Goal: Task Accomplishment & Management: Manage account settings

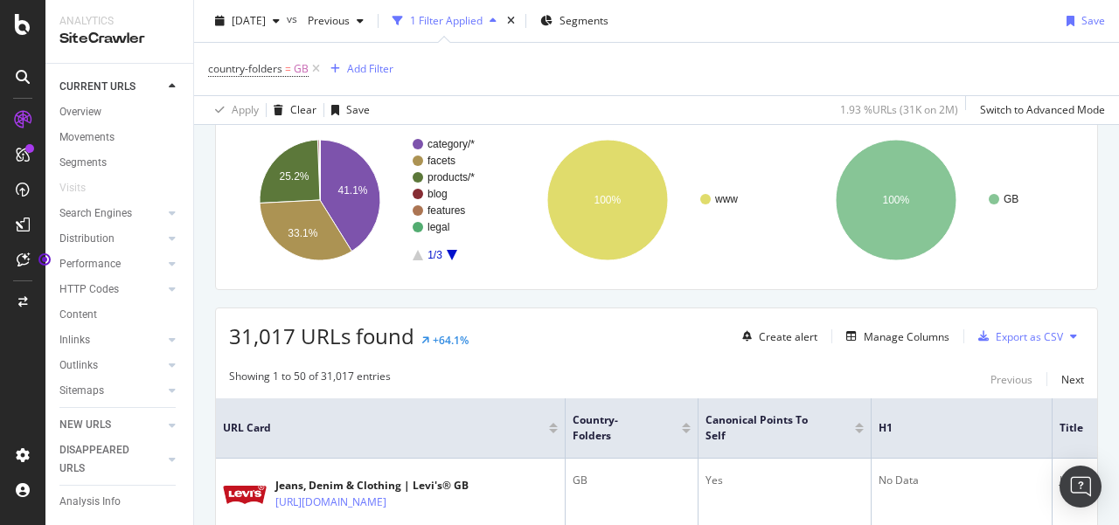
scroll to position [128, 0]
click at [355, 67] on div "Add Filter" at bounding box center [370, 68] width 46 height 15
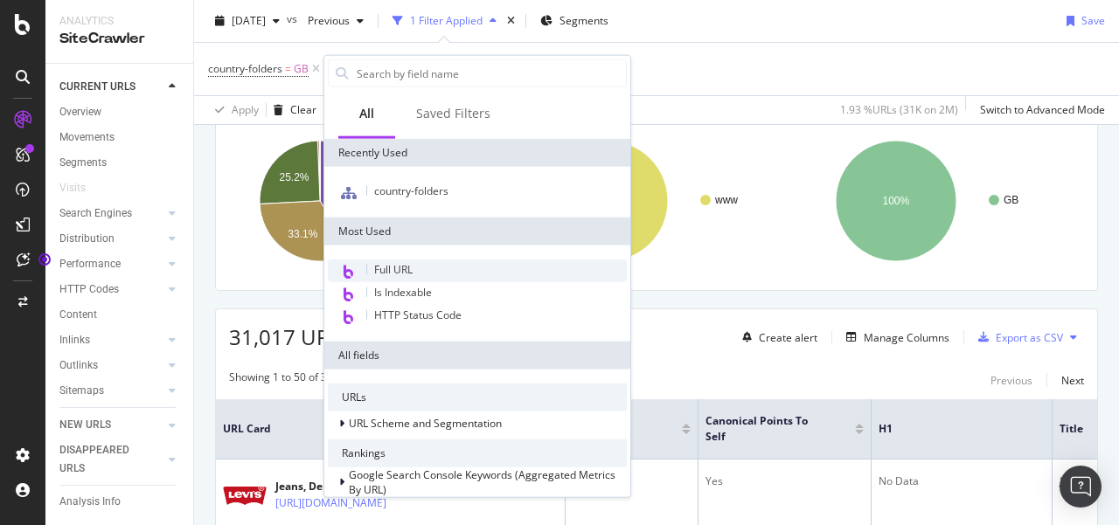
click at [400, 272] on span "Full URL" at bounding box center [393, 269] width 38 height 15
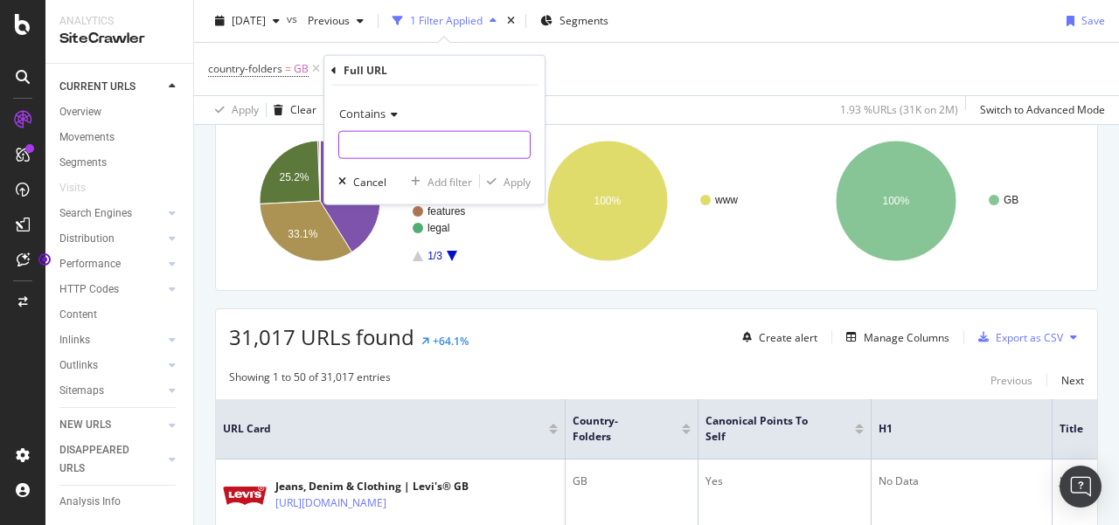
click at [454, 145] on input "text" at bounding box center [434, 145] width 191 height 28
paste input "levi_clothing_men_trousers?page=97"
drag, startPoint x: 451, startPoint y: 145, endPoint x: 331, endPoint y: 145, distance: 119.7
click at [331, 145] on div "Contains levi_clothing_men_trousers?page=97 Cancel Add filter Apply" at bounding box center [434, 145] width 220 height 119
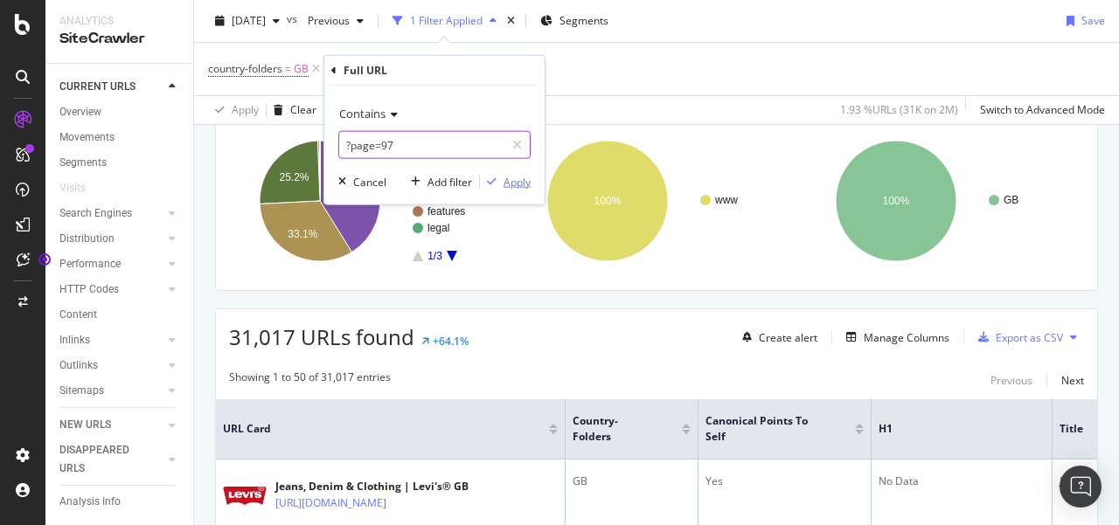
type input "?page=97"
click at [528, 179] on div "Apply" at bounding box center [516, 181] width 27 height 15
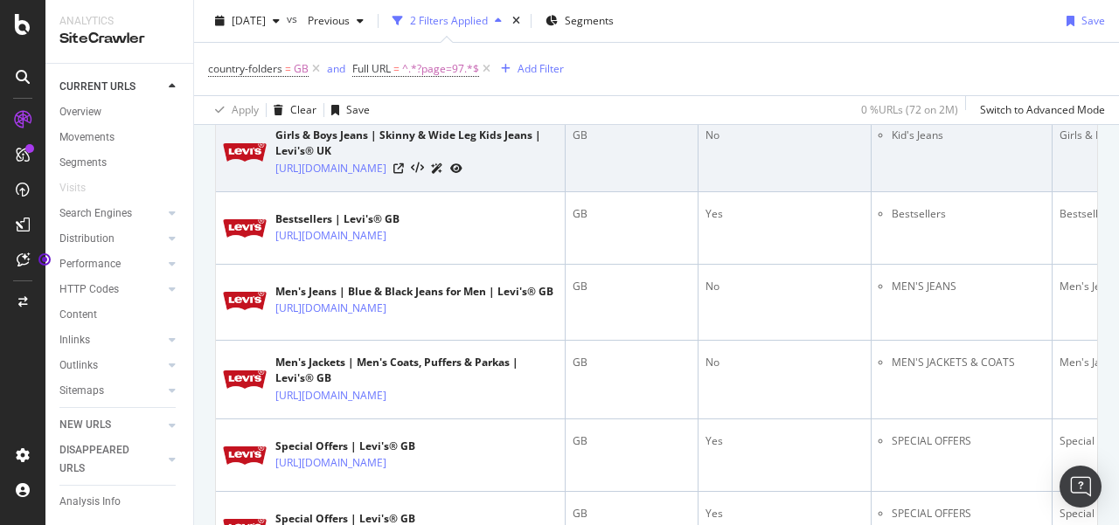
scroll to position [855, 0]
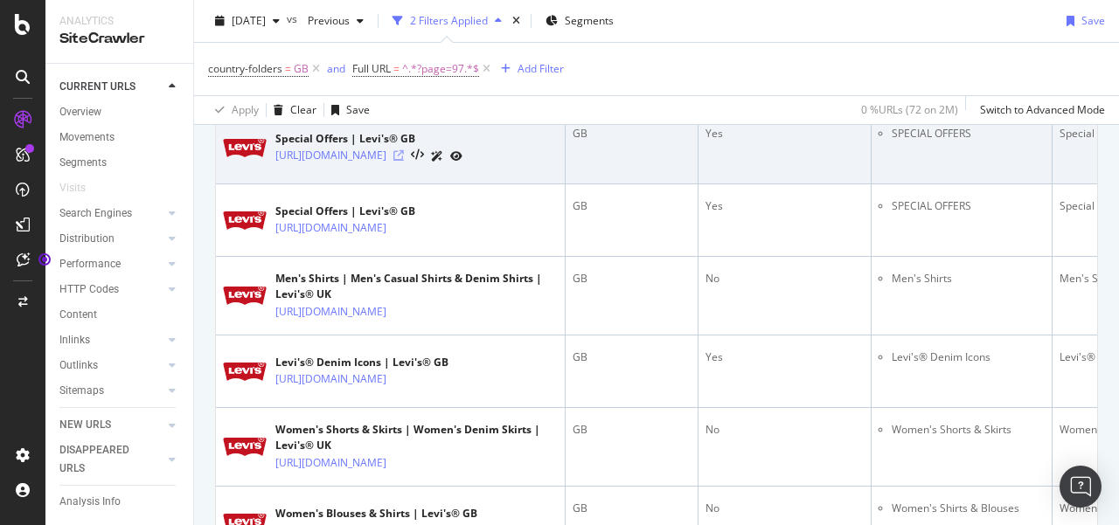
click at [404, 161] on icon at bounding box center [398, 155] width 10 height 10
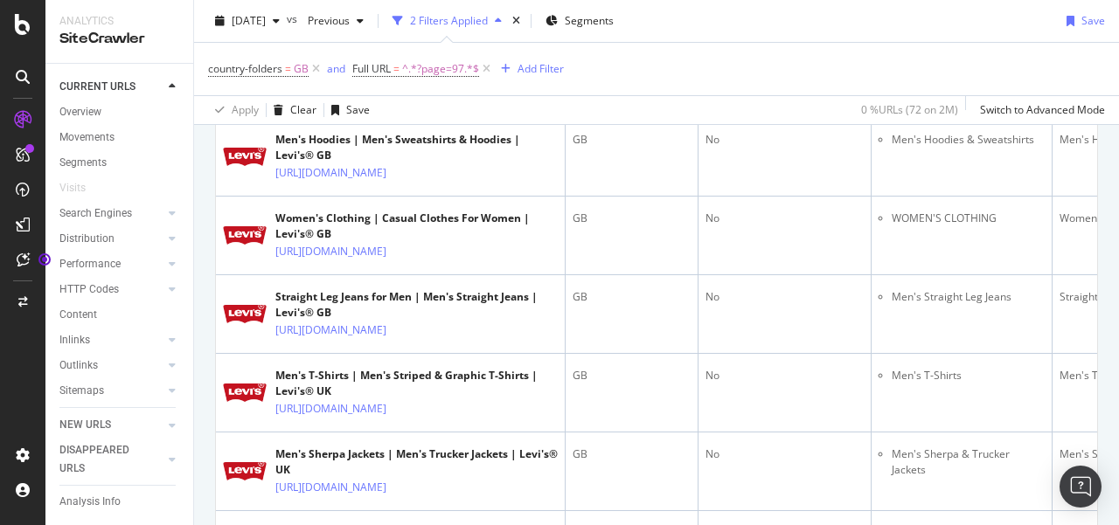
scroll to position [1376, 0]
click at [21, 19] on icon at bounding box center [23, 24] width 16 height 21
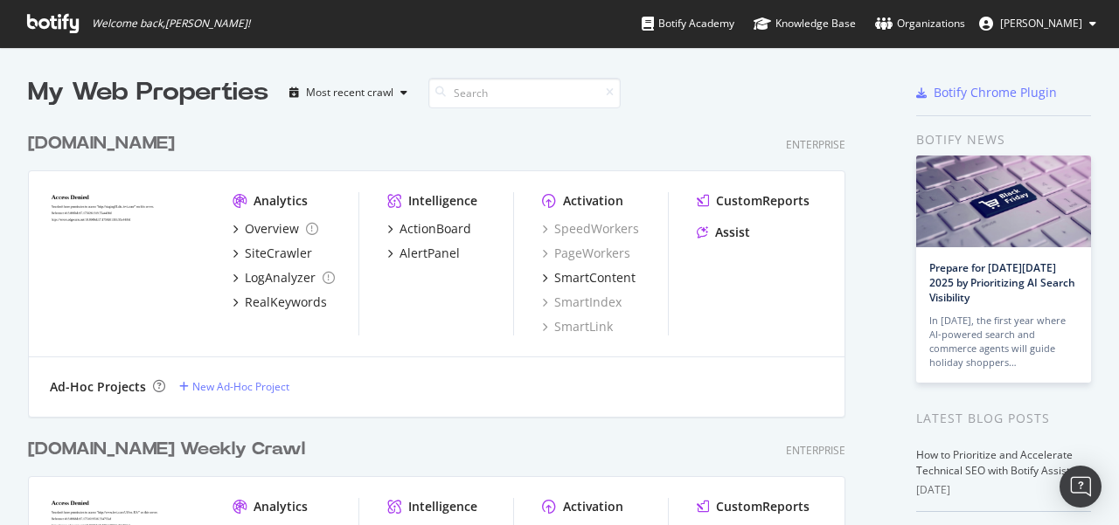
scroll to position [329, 0]
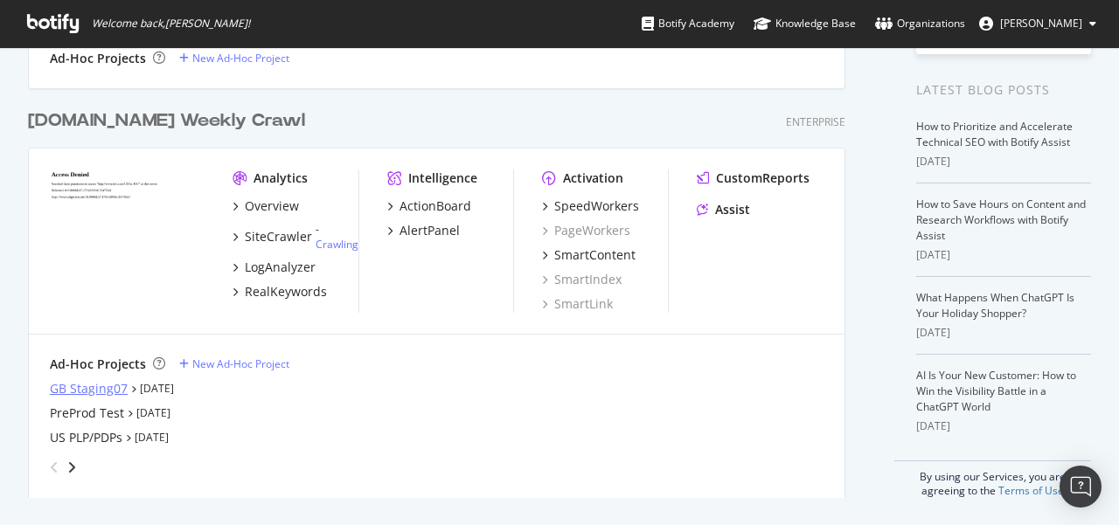
click at [88, 386] on div "GB Staging07" at bounding box center [89, 388] width 78 height 17
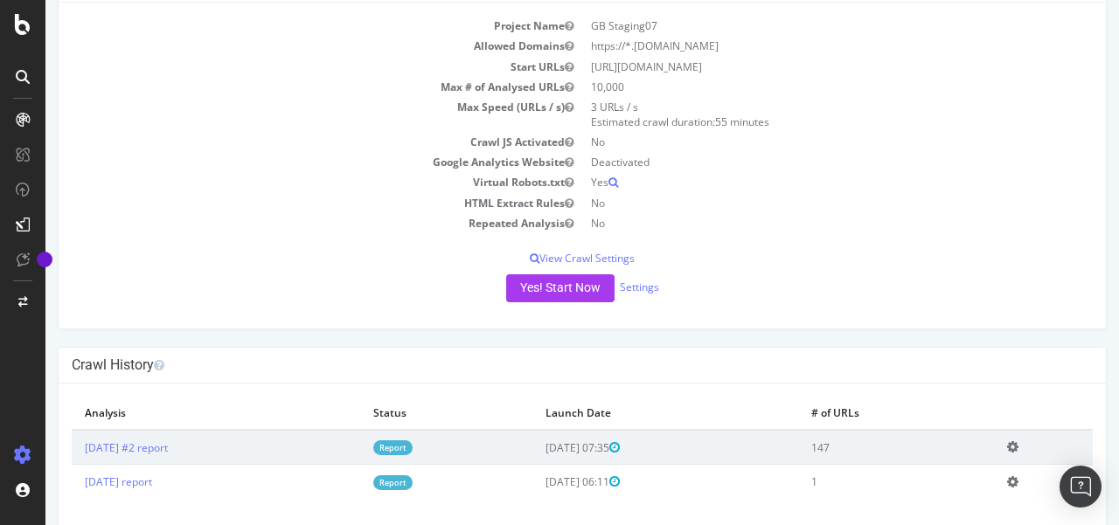
scroll to position [143, 0]
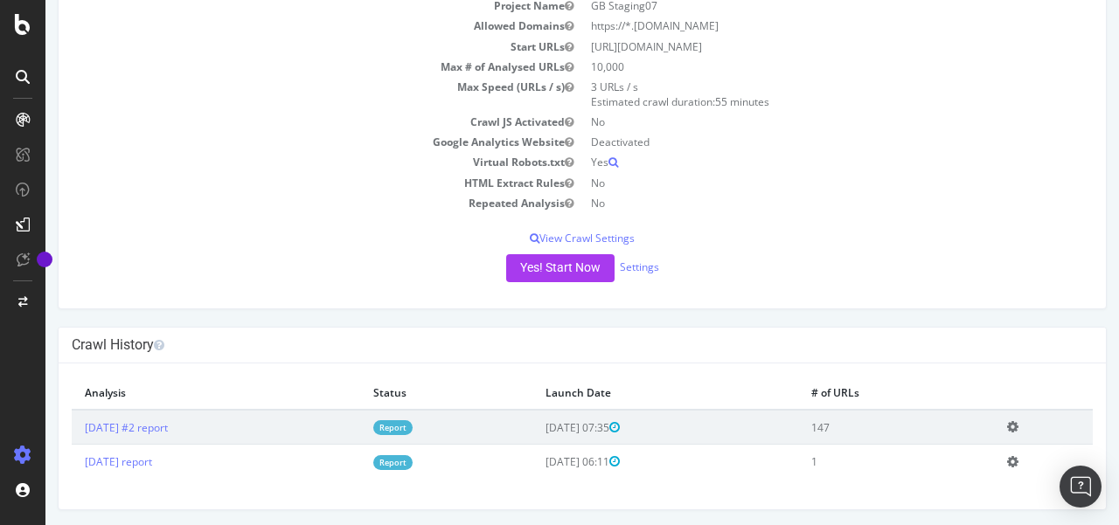
click at [412, 429] on link "Report" at bounding box center [392, 427] width 39 height 15
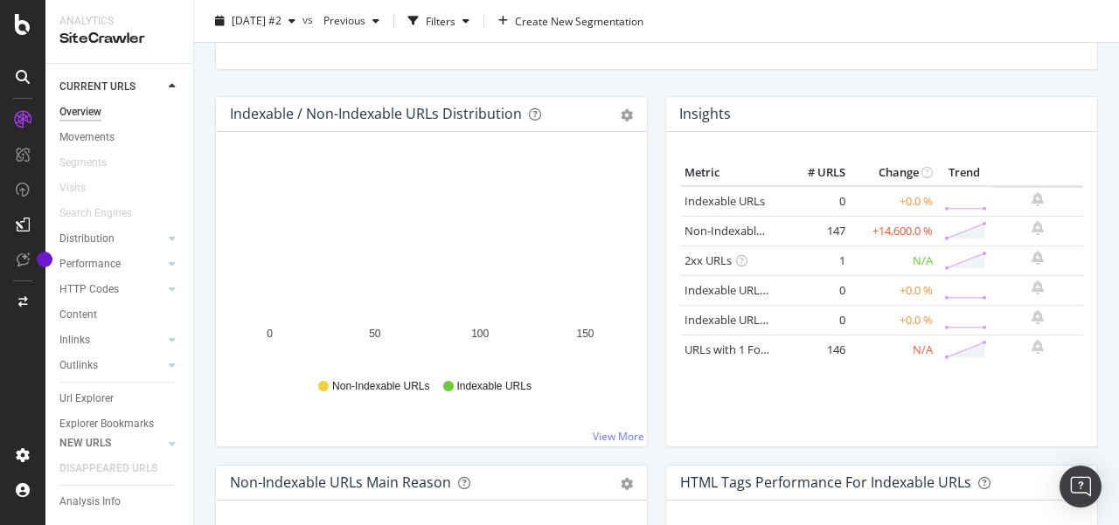
scroll to position [443, 0]
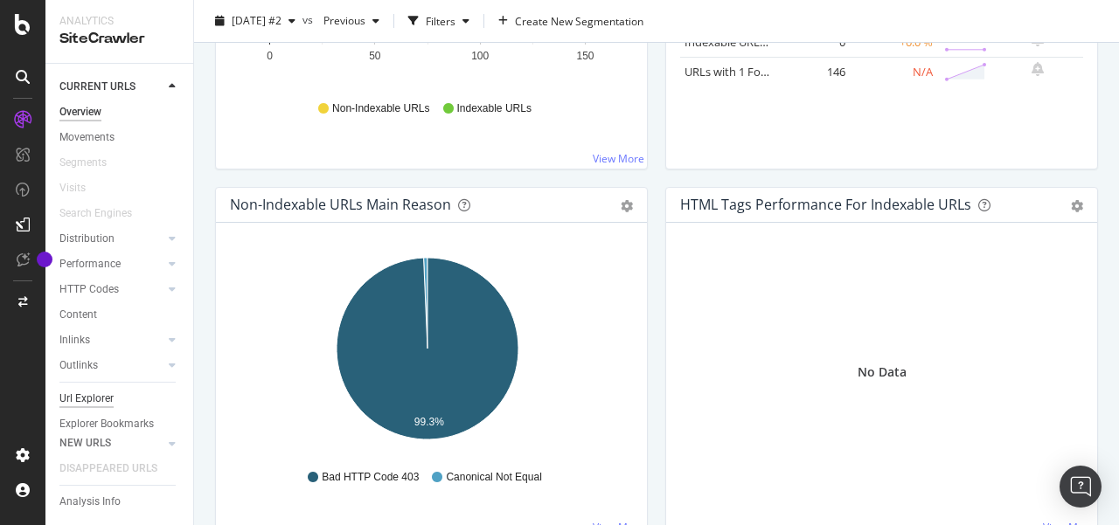
click at [96, 396] on div "Url Explorer" at bounding box center [86, 399] width 54 height 18
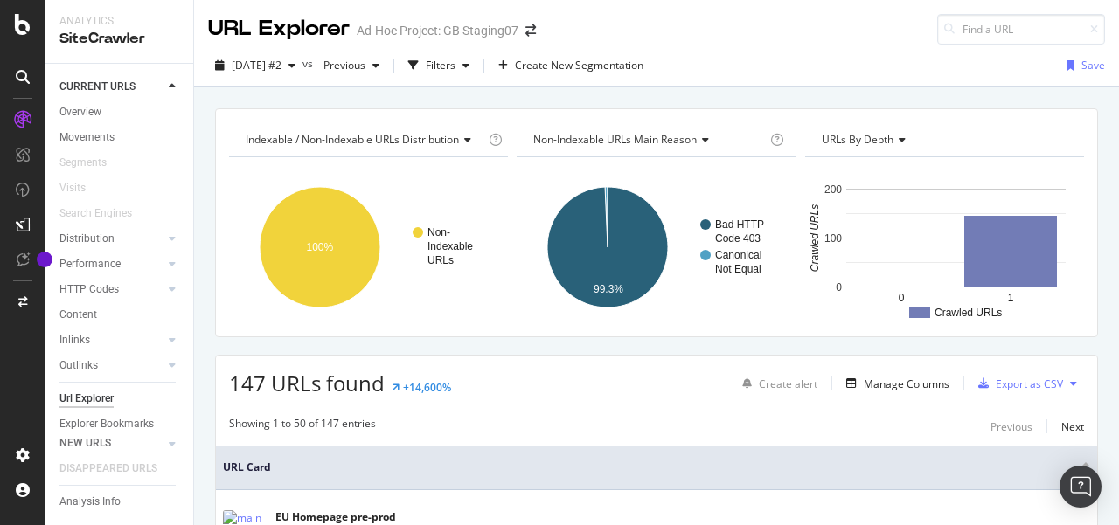
scroll to position [35, 0]
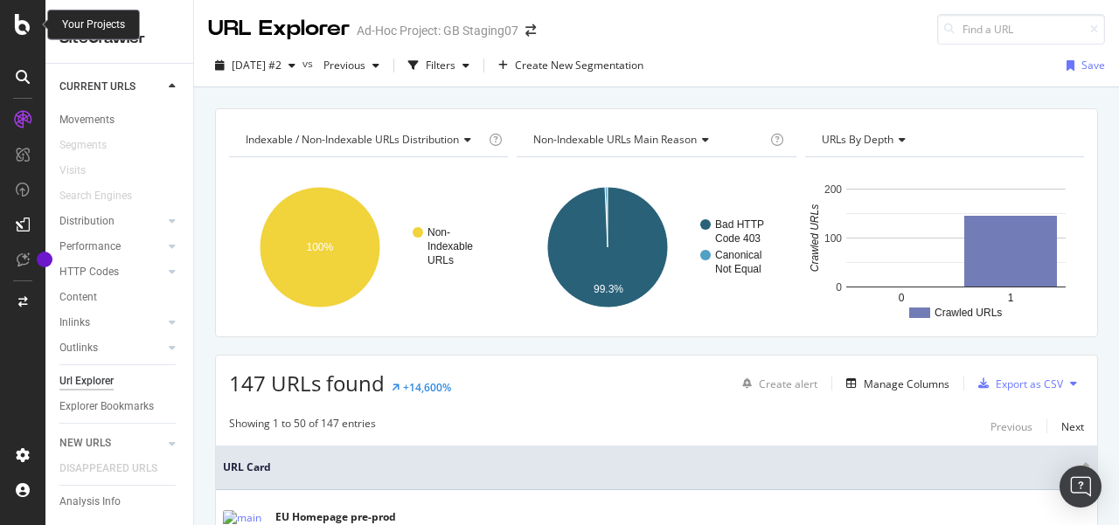
click at [23, 26] on icon at bounding box center [23, 24] width 16 height 21
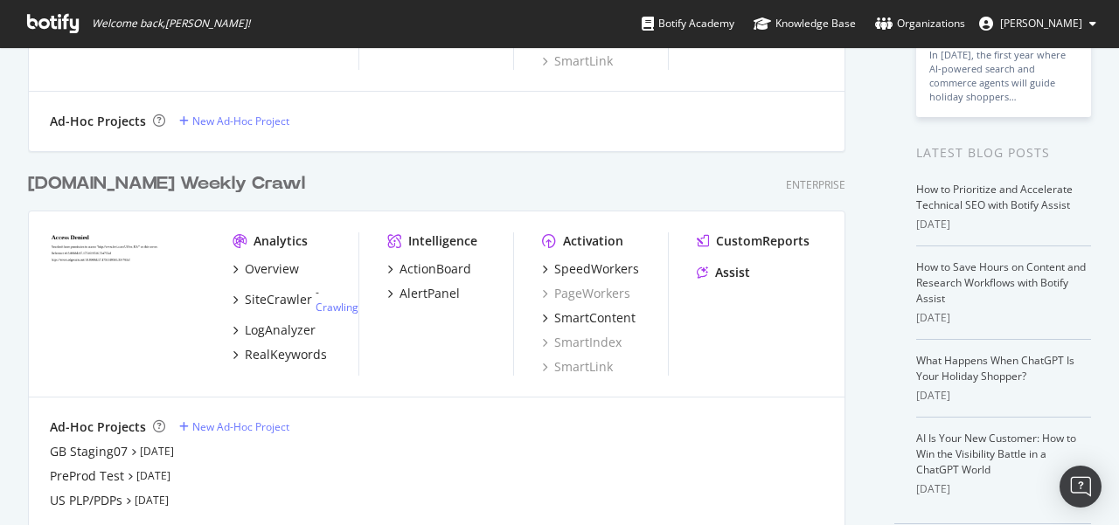
scroll to position [329, 0]
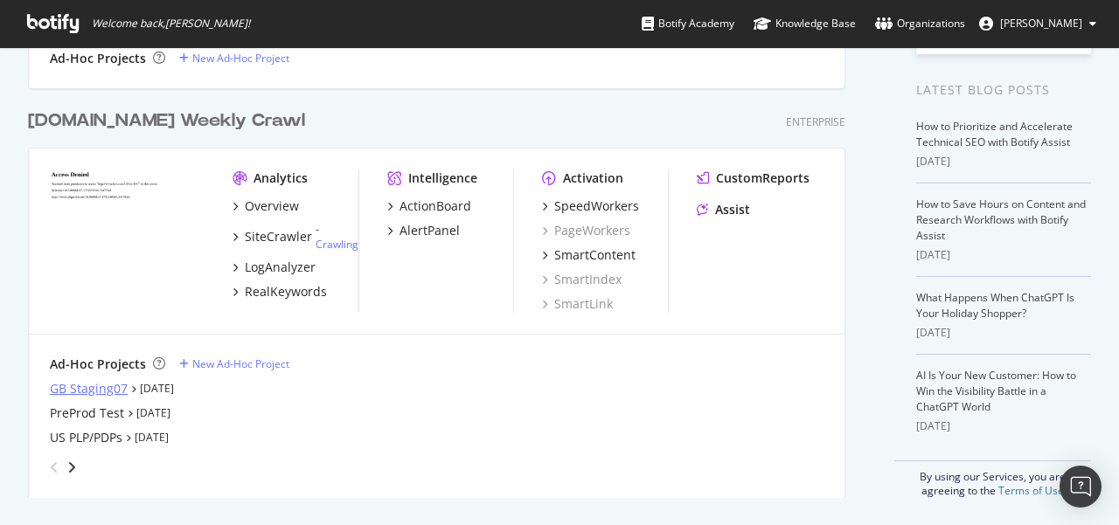
click at [114, 389] on div "GB Staging07" at bounding box center [89, 388] width 78 height 17
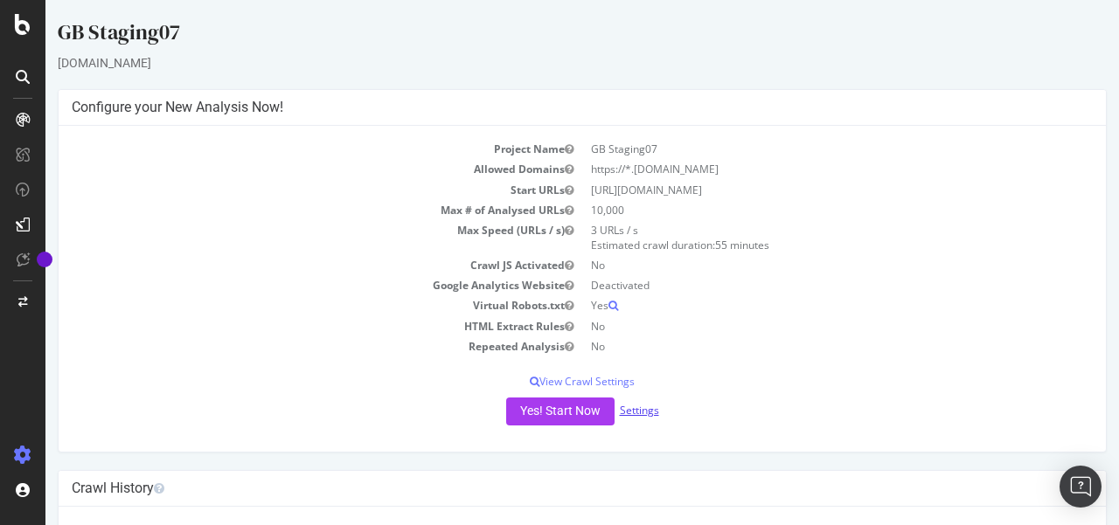
click at [641, 410] on link "Settings" at bounding box center [639, 410] width 39 height 15
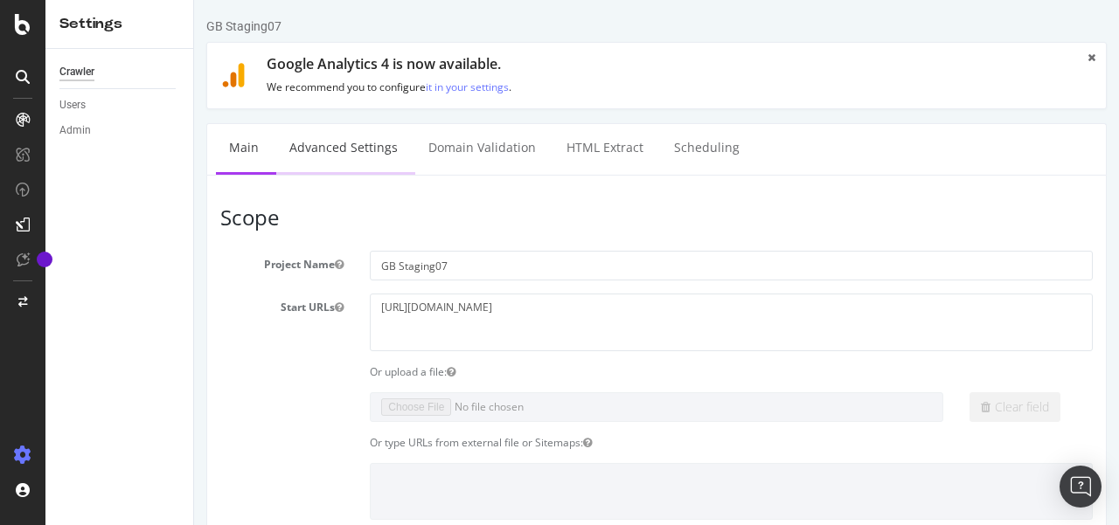
click at [370, 148] on link "Advanced Settings" at bounding box center [343, 148] width 135 height 48
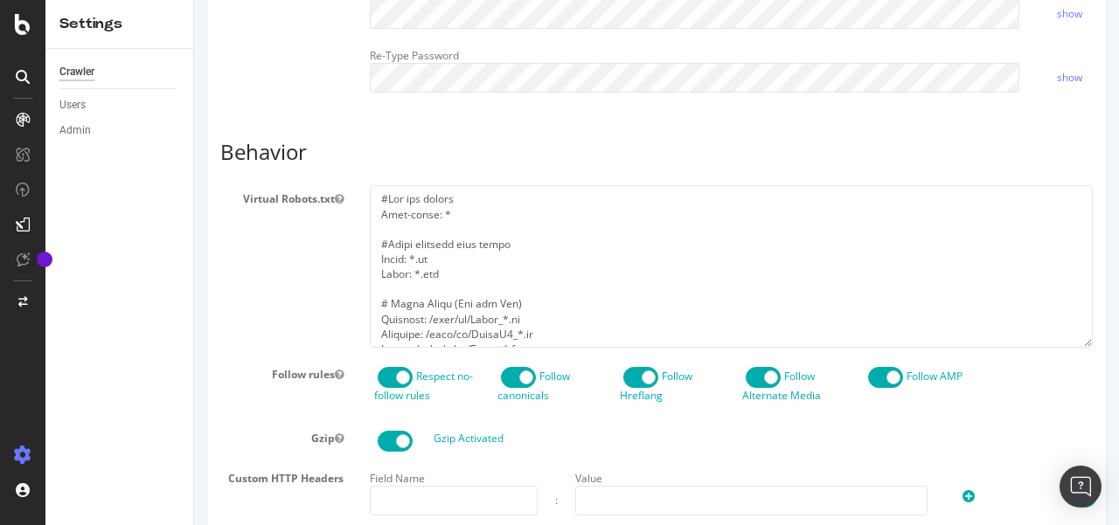
scroll to position [661, 0]
click at [521, 288] on textarea at bounding box center [731, 265] width 723 height 162
type textarea "="
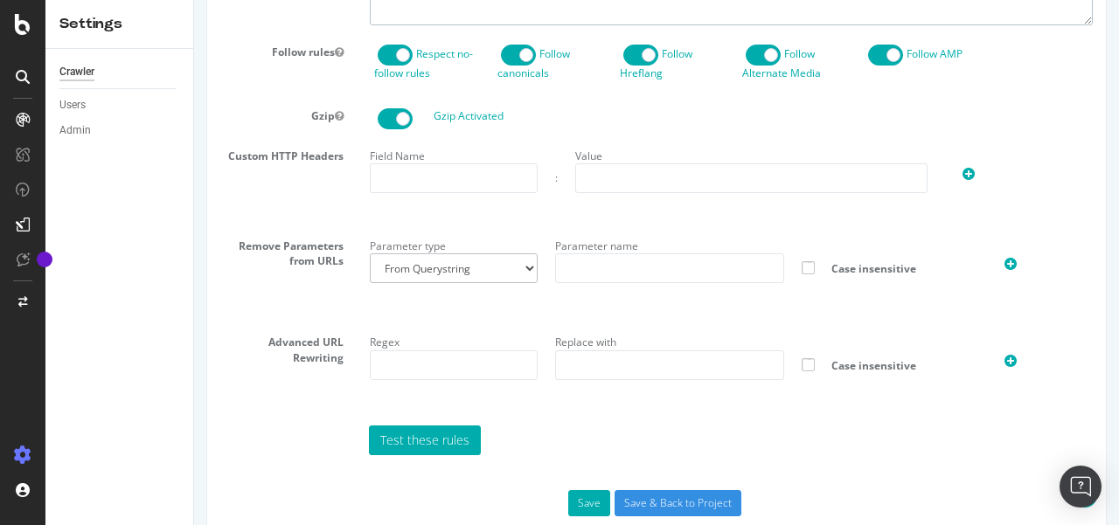
scroll to position [1043, 0]
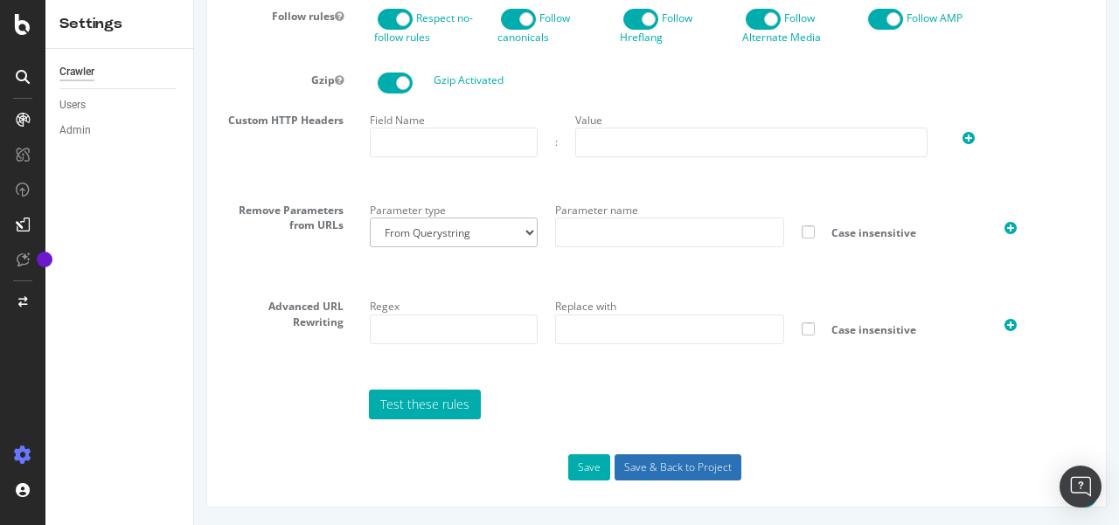
drag, startPoint x: 596, startPoint y: 463, endPoint x: 642, endPoint y: 477, distance: 48.4
click at [642, 477] on input "Save & Back to Project" at bounding box center [677, 467] width 127 height 26
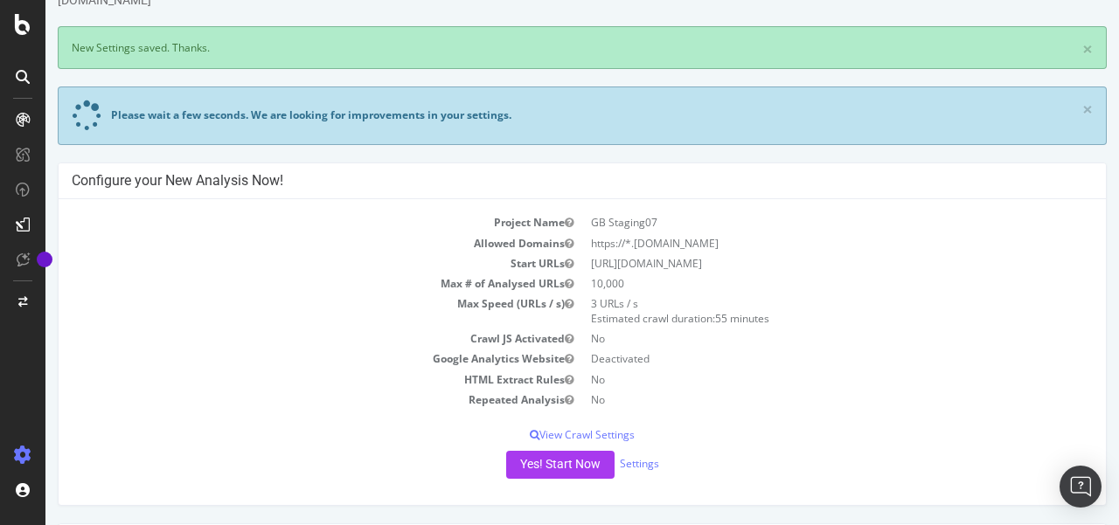
scroll to position [64, 0]
click at [549, 461] on button "Yes! Start Now" at bounding box center [560, 464] width 108 height 28
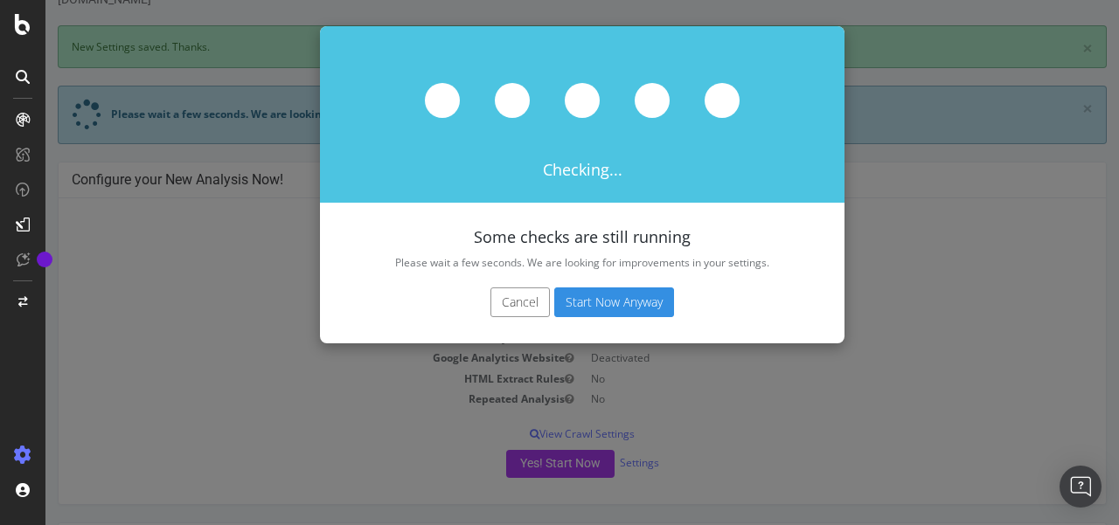
click at [514, 318] on div "Cancel Start Now Anyway" at bounding box center [582, 311] width 524 height 65
click at [509, 304] on button "Cancel" at bounding box center [519, 303] width 59 height 30
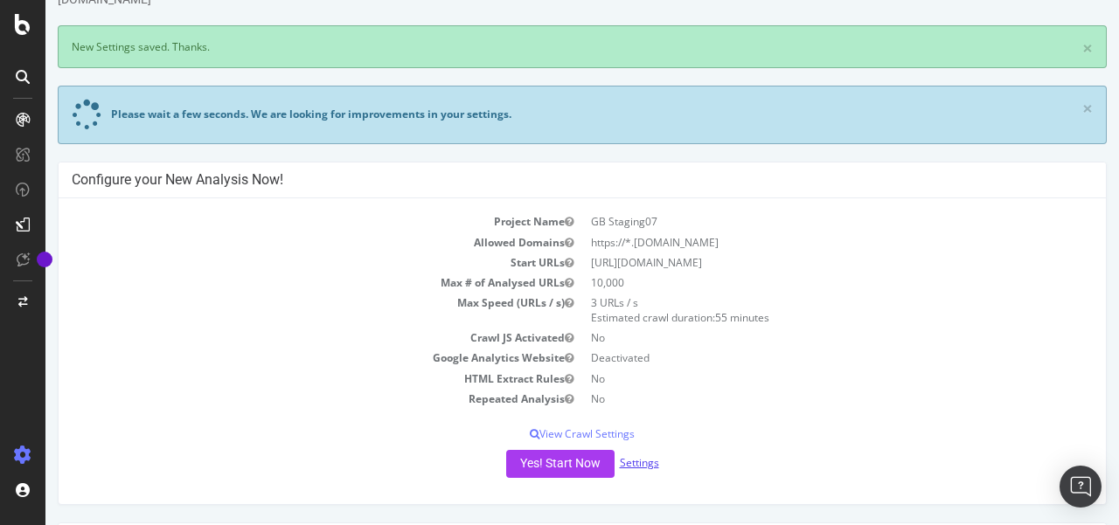
click at [633, 464] on link "Settings" at bounding box center [639, 462] width 39 height 15
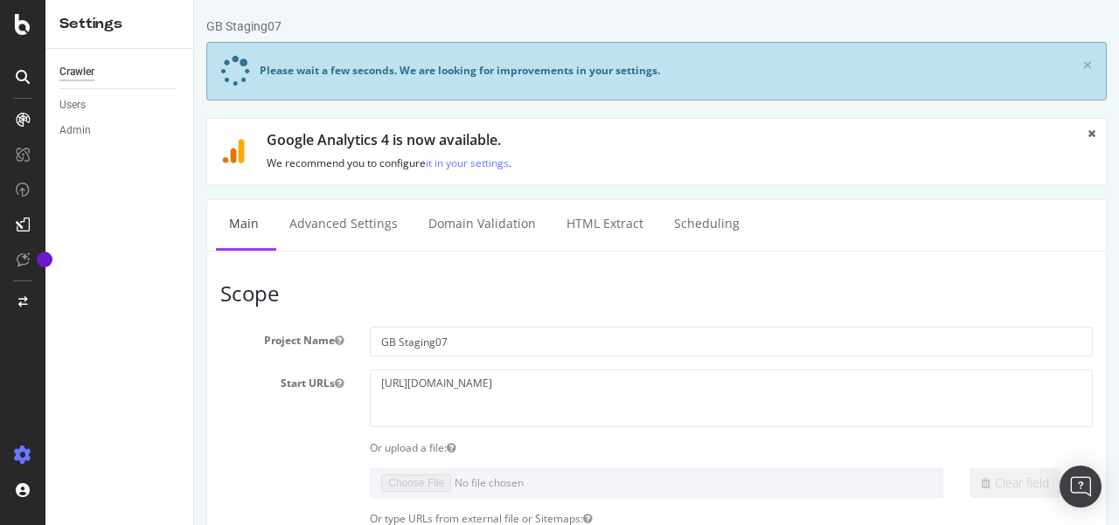
click at [339, 247] on ul "Main Advanced Settings Domain Validation HTML Extract Scheduling" at bounding box center [656, 225] width 900 height 52
click at [348, 217] on link "Advanced Settings" at bounding box center [343, 224] width 135 height 48
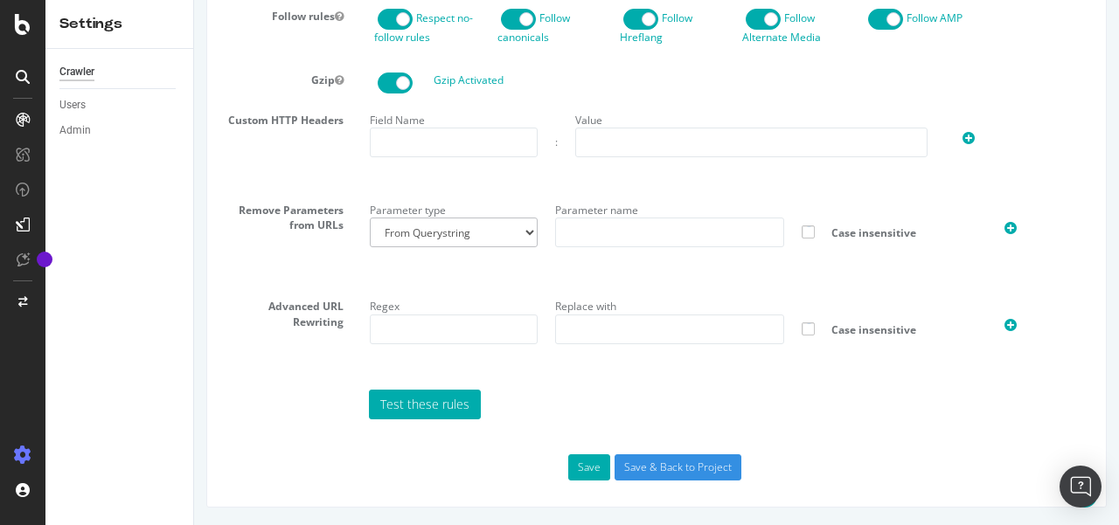
scroll to position [1043, 0]
click at [474, 342] on input "text" at bounding box center [454, 330] width 168 height 30
paste input "^(?!.*(?:[?&]aclskip=))([^#]+)\?([^#]+)(#.*)?$"
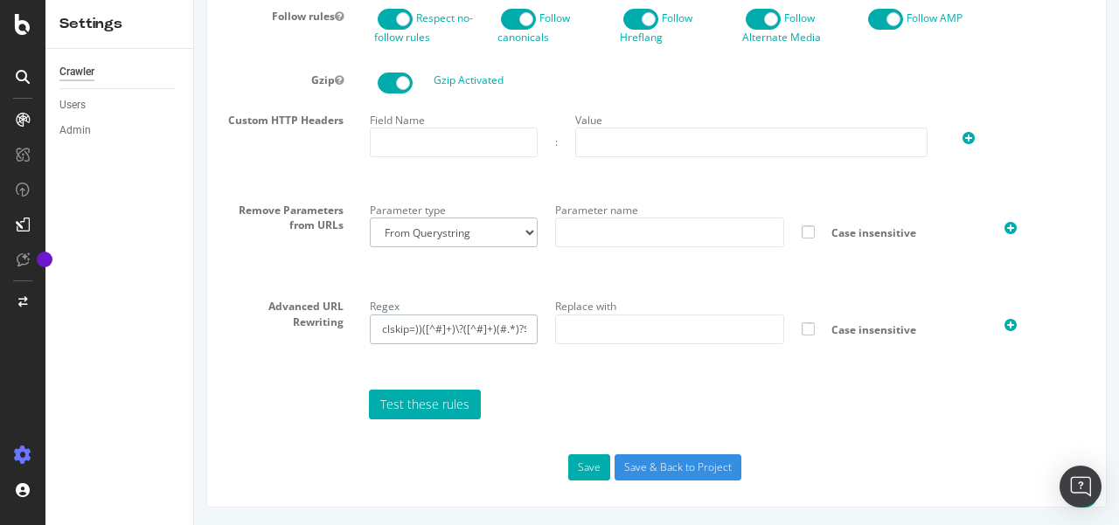
type input "^(?!.*(?:[?&]aclskip=))([^#]+)\?([^#]+)(#.*)?$"
click at [630, 328] on input "text" at bounding box center [669, 330] width 229 height 30
paste input "$1?$2&aclskip=true$3"
type input "$1?$2&aclskip=true$3"
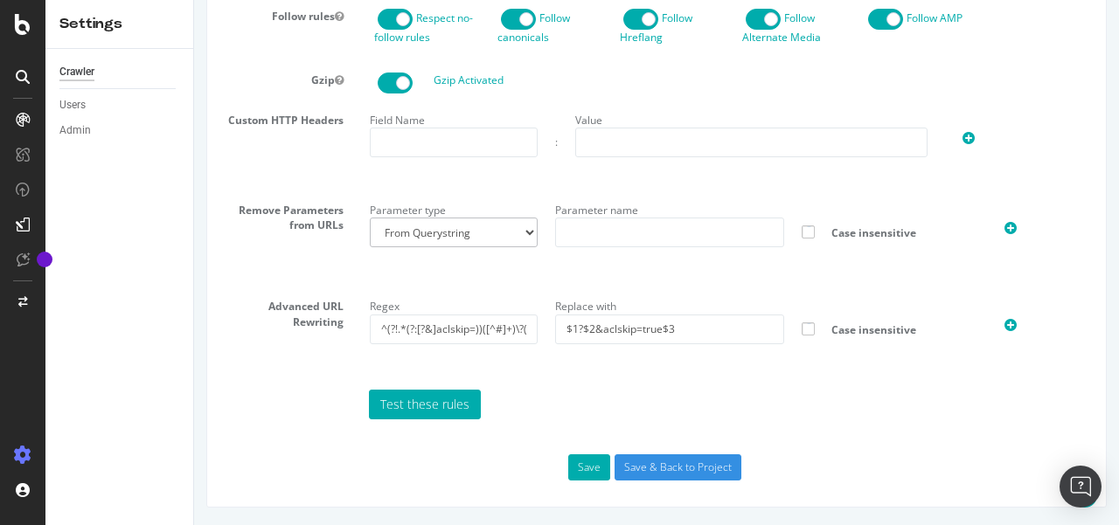
click at [600, 396] on div "Test these rules" at bounding box center [730, 405] width 741 height 30
click at [1004, 326] on icon at bounding box center [1010, 325] width 12 height 15
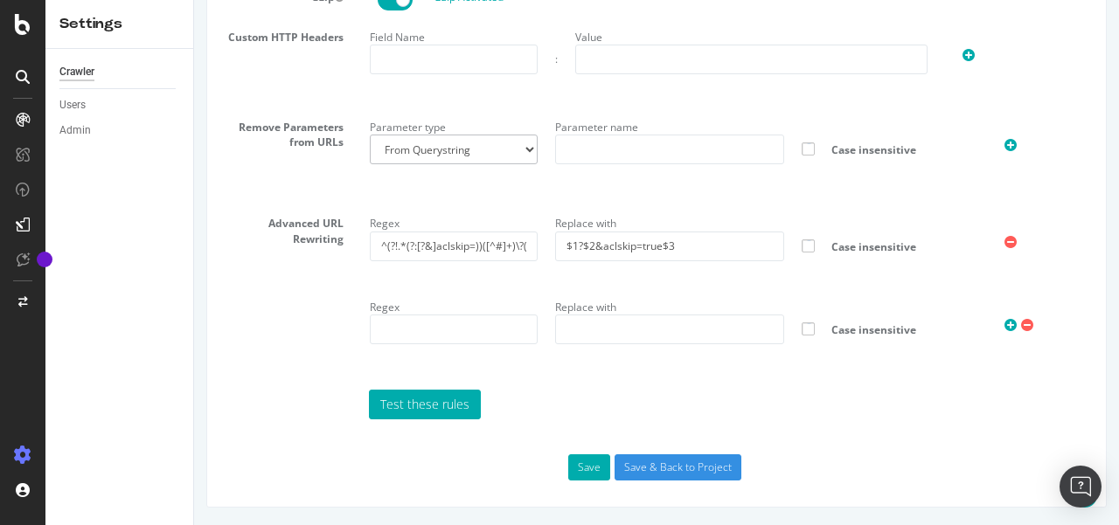
scroll to position [1127, 0]
click at [502, 253] on input "^(?!.*(?:[?&]aclskip=))([^#]+)\?([^#]+)(#.*)?$" at bounding box center [454, 247] width 168 height 30
click at [1004, 322] on icon at bounding box center [1010, 325] width 12 height 15
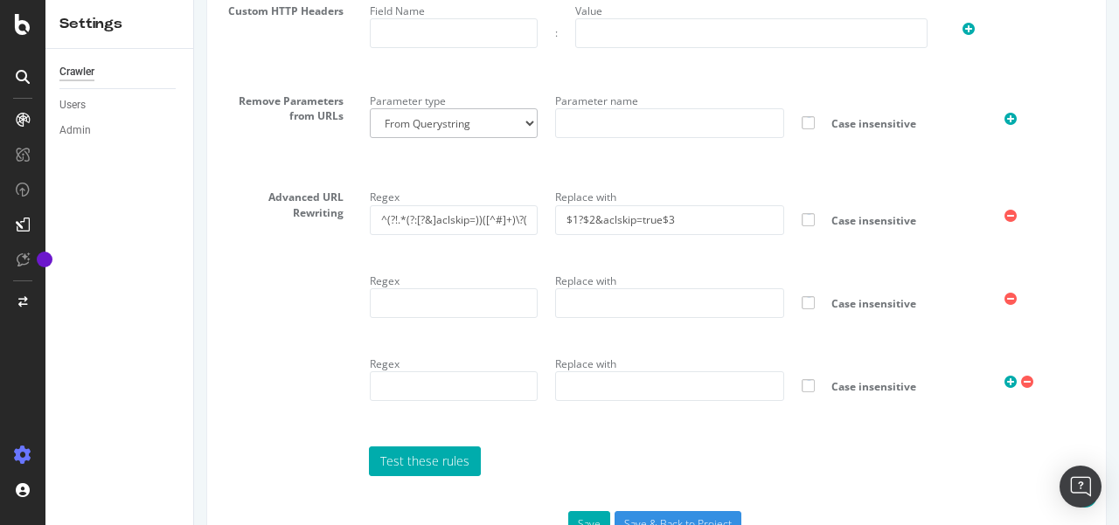
click at [1004, 307] on icon at bounding box center [1010, 299] width 12 height 15
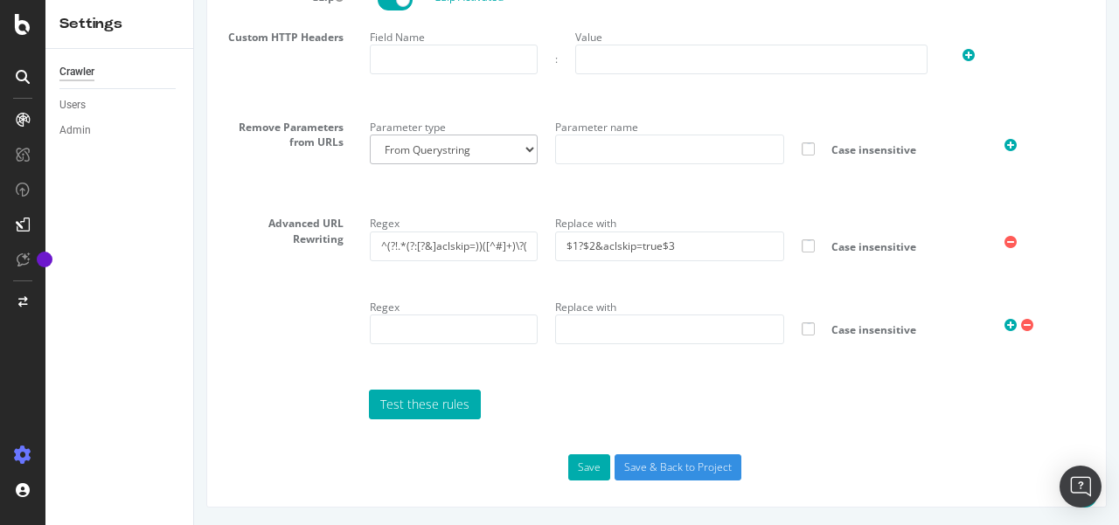
click at [1004, 322] on icon at bounding box center [1010, 325] width 12 height 15
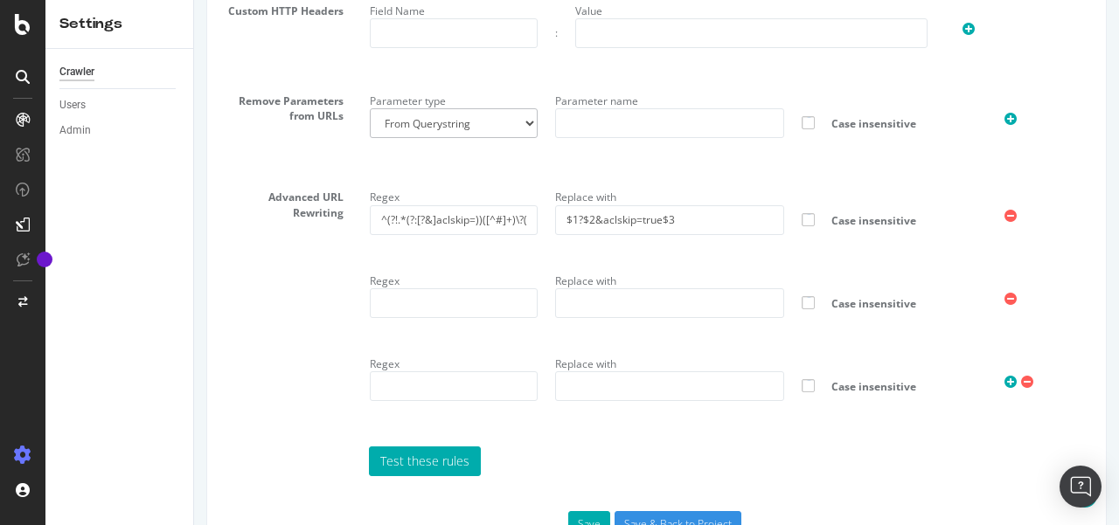
click at [1004, 390] on icon at bounding box center [1010, 382] width 12 height 15
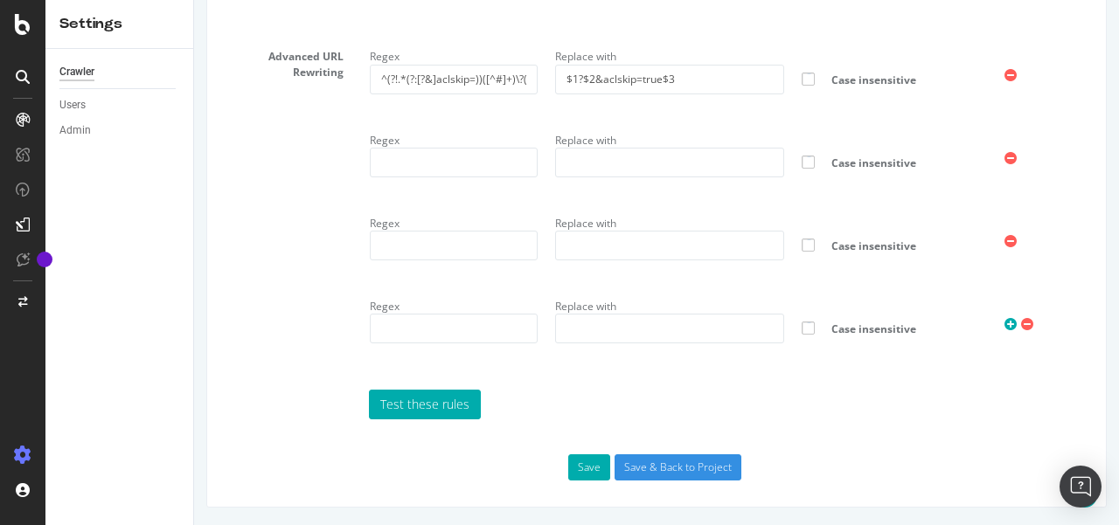
scroll to position [1272, 0]
click at [1004, 332] on icon at bounding box center [1010, 324] width 12 height 15
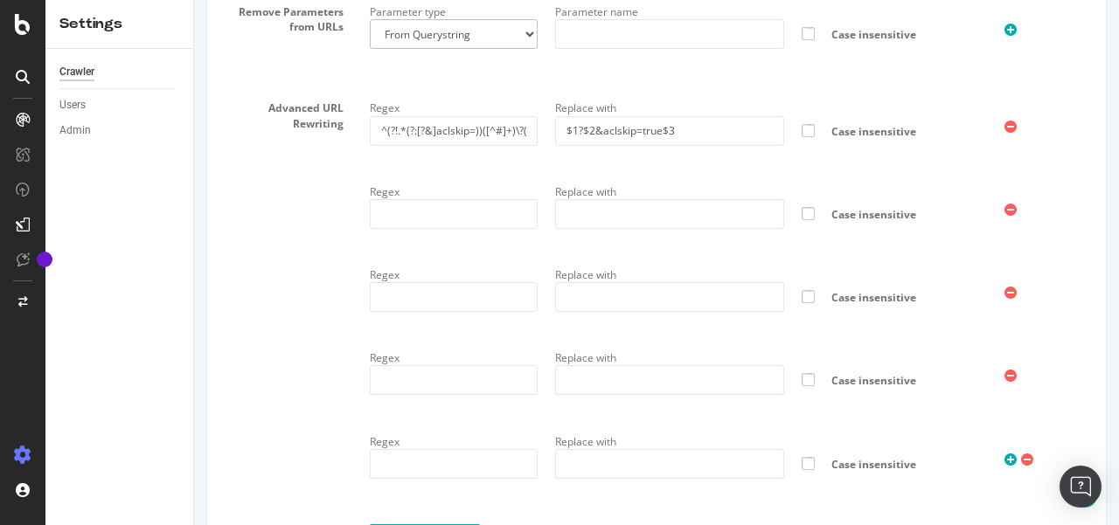
scroll to position [1215, 0]
click at [516, 148] on input "^(?!.*(?:[?&]aclskip=))([^#]+)\?([^#]+)(#.*)?$" at bounding box center [454, 133] width 168 height 30
click at [516, 148] on input "text" at bounding box center [454, 133] width 168 height 30
click at [677, 148] on input "$1?$2&aclskip=true$3" at bounding box center [669, 133] width 229 height 30
drag, startPoint x: 678, startPoint y: 172, endPoint x: 447, endPoint y: 186, distance: 231.1
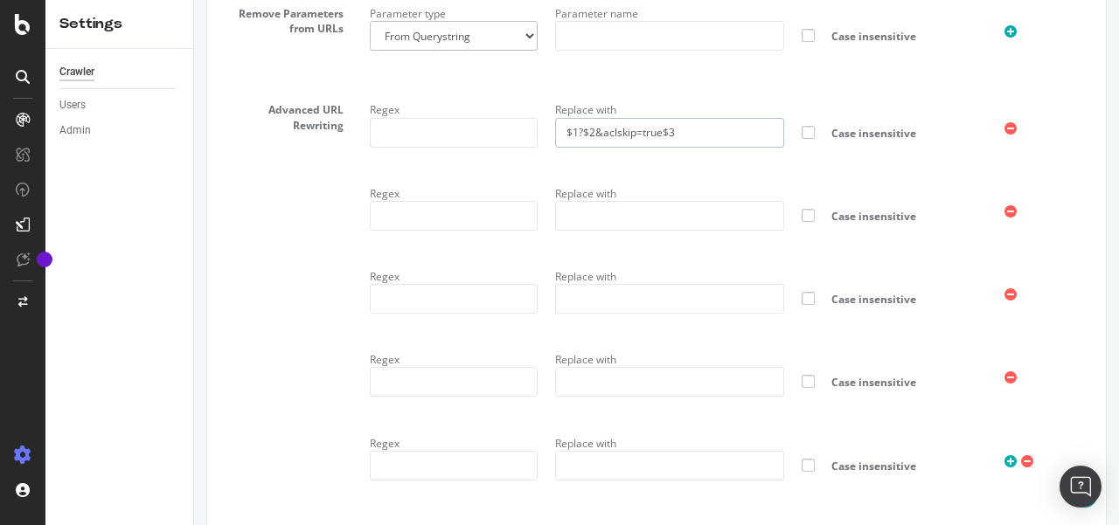
click at [447, 186] on div "Regex Replace with $1?$2&aclskip=true$3 Case insensitive Regex Replace with Cas…" at bounding box center [731, 304] width 749 height 416
click at [482, 148] on input "text" at bounding box center [454, 133] width 168 height 30
paste input "^(?!.*(?:[?&]aclskip=))(.+/p/[^?#]+)\?([^#]+)(#.*)?$"
type input "^(?!.*(?:[?&]aclskip=))(.+/p/[^?#]+)\?([^#]+)(#.*)?$"
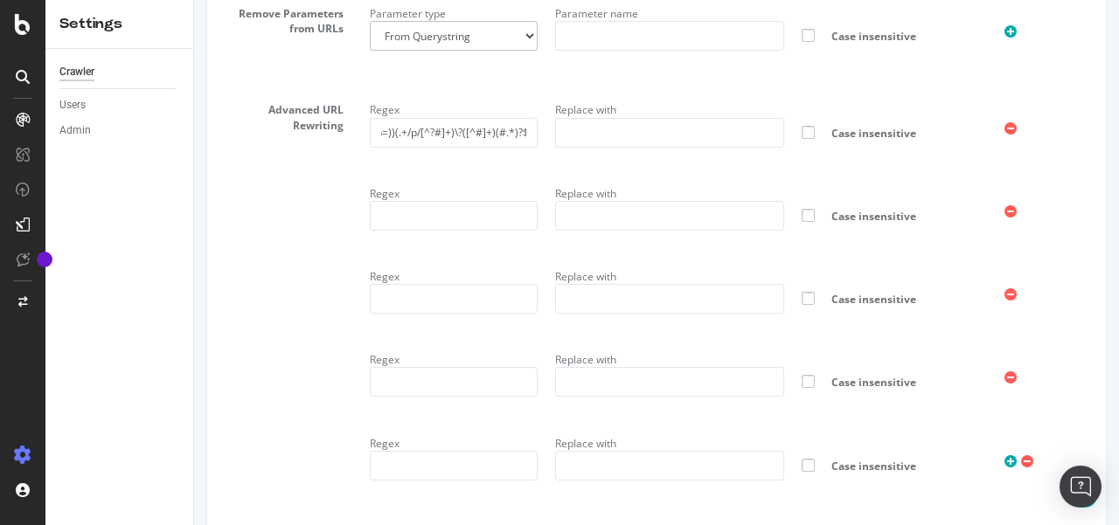
scroll to position [0, 0]
click at [673, 148] on input "text" at bounding box center [669, 133] width 229 height 30
paste input "$1?$2&aclskip=true$3"
type input "$1?$2&aclskip=true$3"
click at [430, 231] on input "text" at bounding box center [454, 216] width 168 height 30
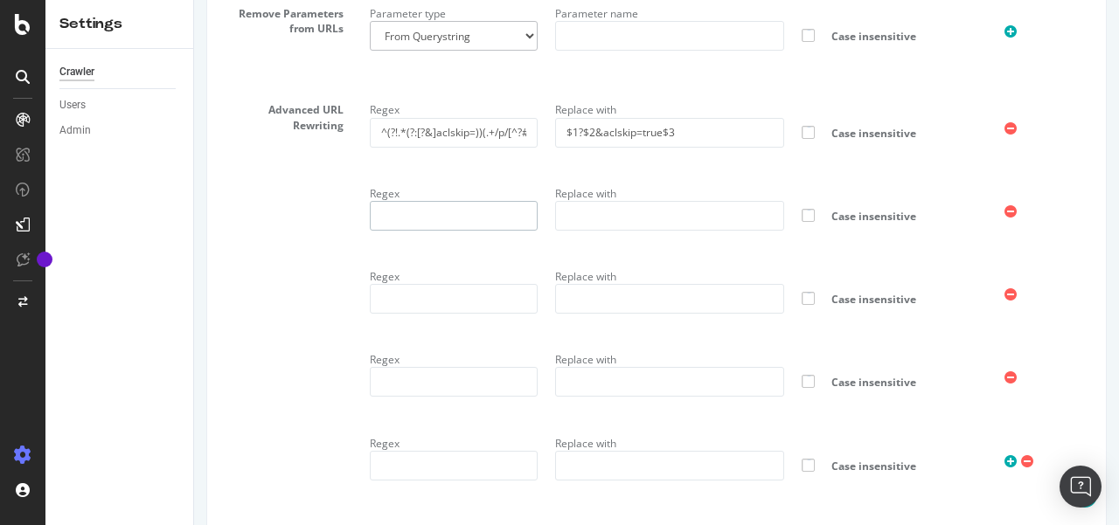
paste input "^(?!.*(?:[?&]aclskip=))(.+/p/[^/?#]+)(#.*)?$"
type input "^(?!.*(?:[?&]aclskip=))(.+/p/[^/?#]+)(#.*)?$"
click at [657, 231] on input "text" at bounding box center [669, 216] width 229 height 30
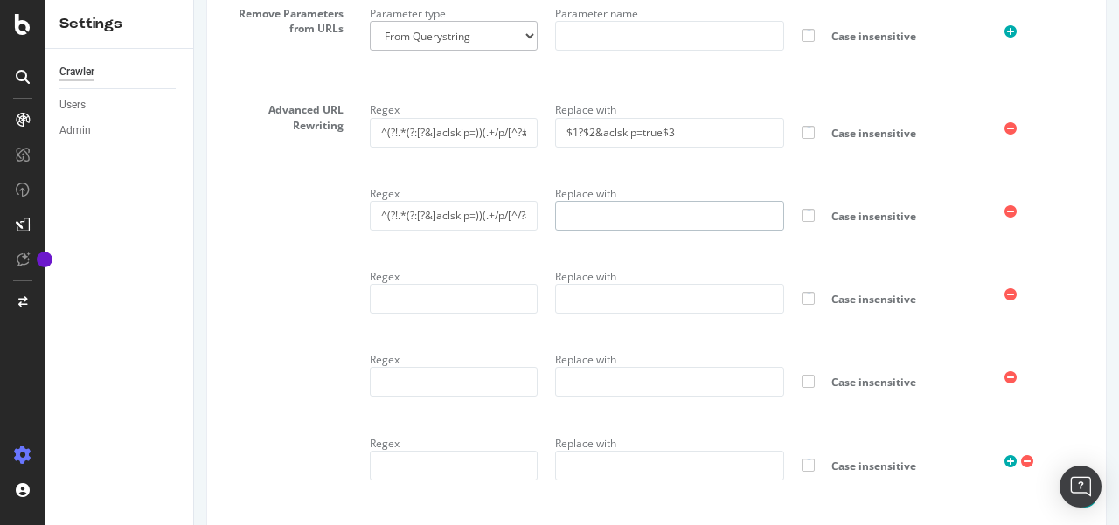
paste input "$1?aclskip=true$2"
type input "$1?aclskip=true$2"
click at [468, 314] on input "text" at bounding box center [454, 299] width 168 height 30
paste input "^(?!.*(?:[?&]aclskip=))([^#]+)\?([^#]+)(#.*)?$"
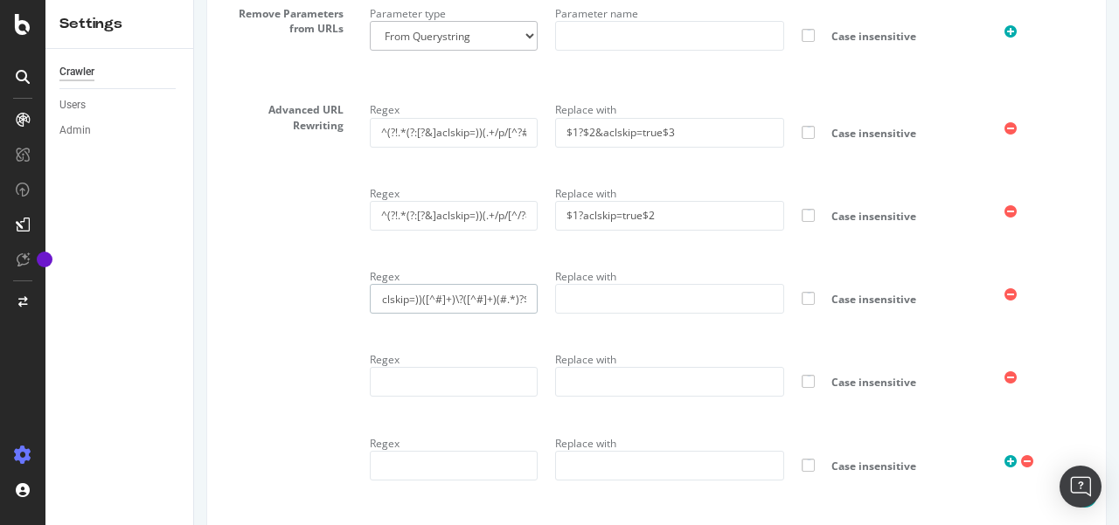
type input "^(?!.*(?:[?&]aclskip=))([^#]+)\?([^#]+)(#.*)?$"
click at [619, 314] on input "text" at bounding box center [669, 299] width 229 height 30
paste input "$1?$2&aclskip=true$3"
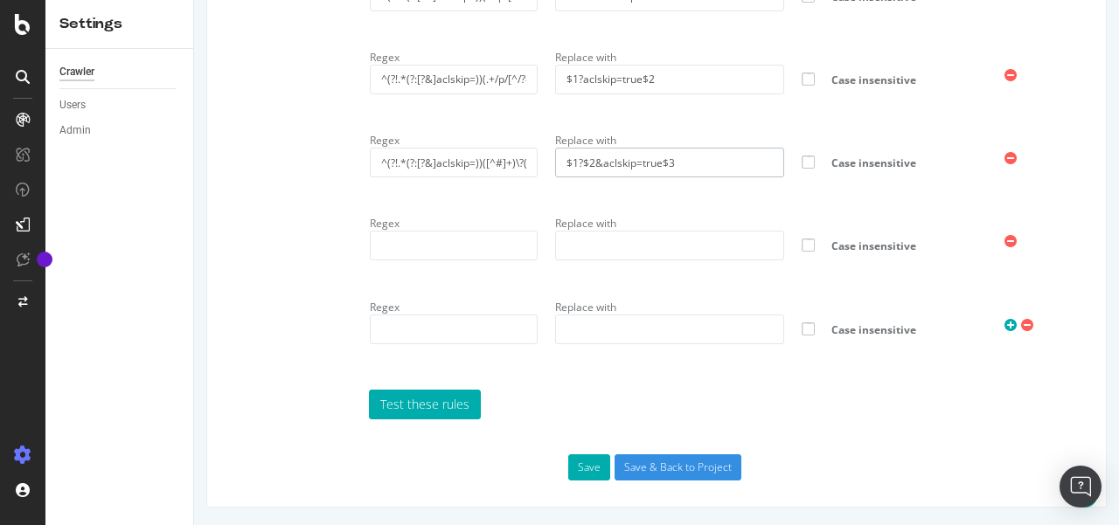
scroll to position [1376, 0]
type input "$1?$2&aclskip=true$3"
click at [409, 237] on input "text" at bounding box center [454, 246] width 168 height 30
paste input "^(?!.*(?:[?&]aclskip=))([^?]+)(#.*)?$"
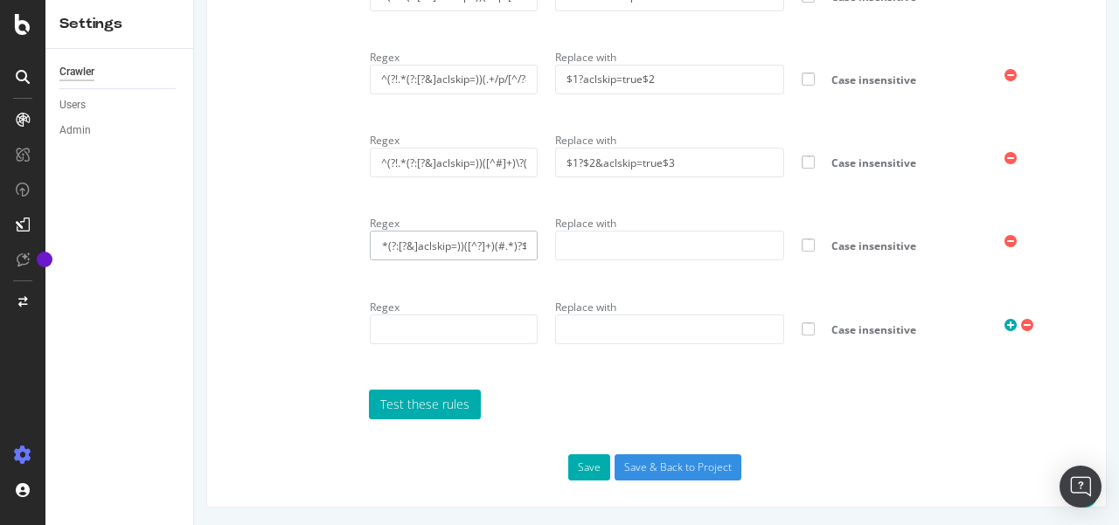
type input "^(?!.*(?:[?&]aclskip=))([^?]+)(#.*)?$"
click at [631, 247] on input "text" at bounding box center [669, 246] width 229 height 30
paste input "$1?aclskip=true$2"
type input "$1?aclskip=true$2"
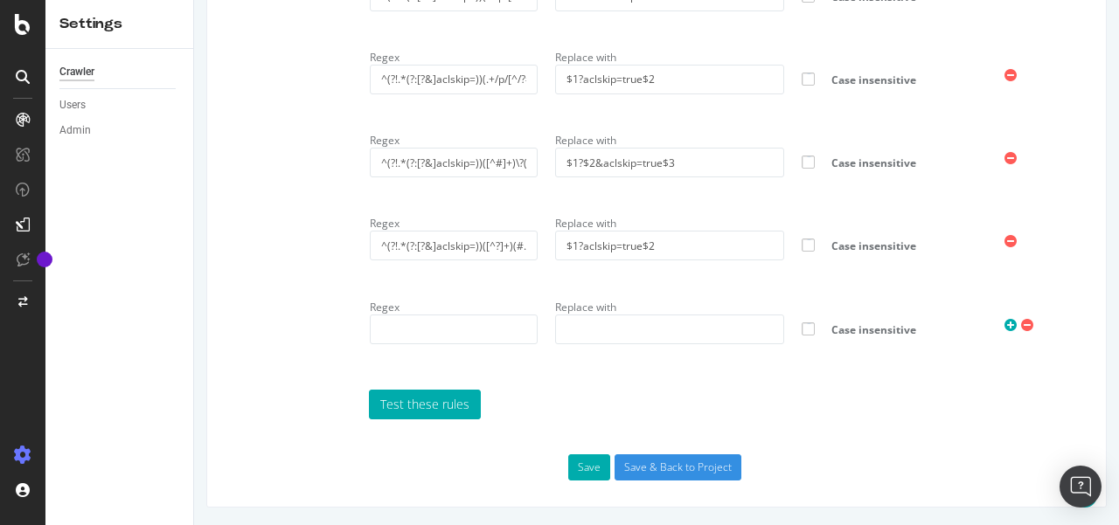
click at [423, 309] on div "Regex" at bounding box center [453, 319] width 185 height 51
click at [416, 321] on input "text" at bounding box center [454, 330] width 168 height 30
paste input "([?&])aclskip=true(?:&aclskip=true)+"
type input "([?&])aclskip=true(?:&aclskip=true)+"
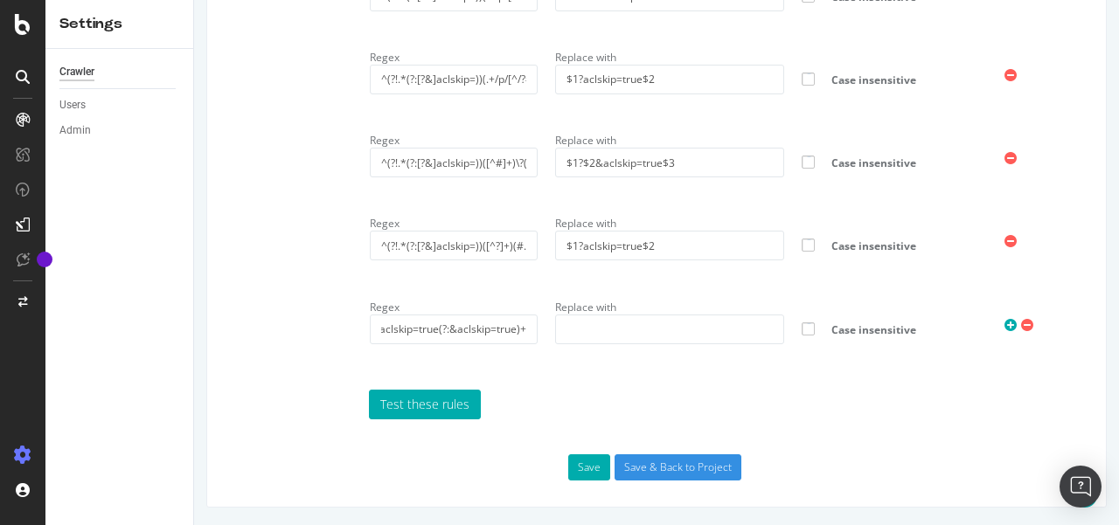
scroll to position [0, 0]
click at [634, 335] on input "text" at bounding box center [669, 330] width 229 height 30
paste input "$1aclskip=true"
type input "$1aclskip=true"
click at [659, 471] on input "Save & Back to Project" at bounding box center [677, 467] width 127 height 26
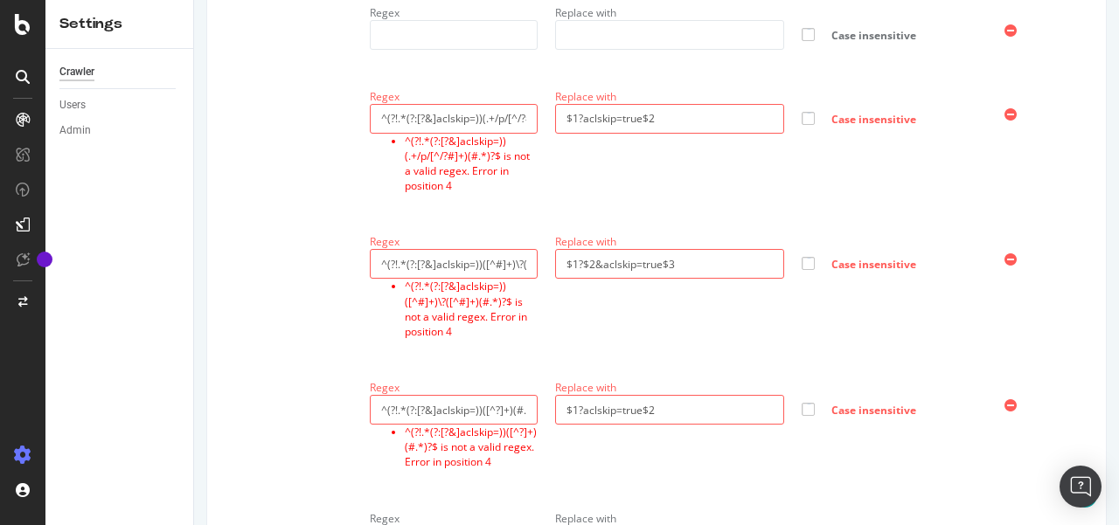
scroll to position [1703, 0]
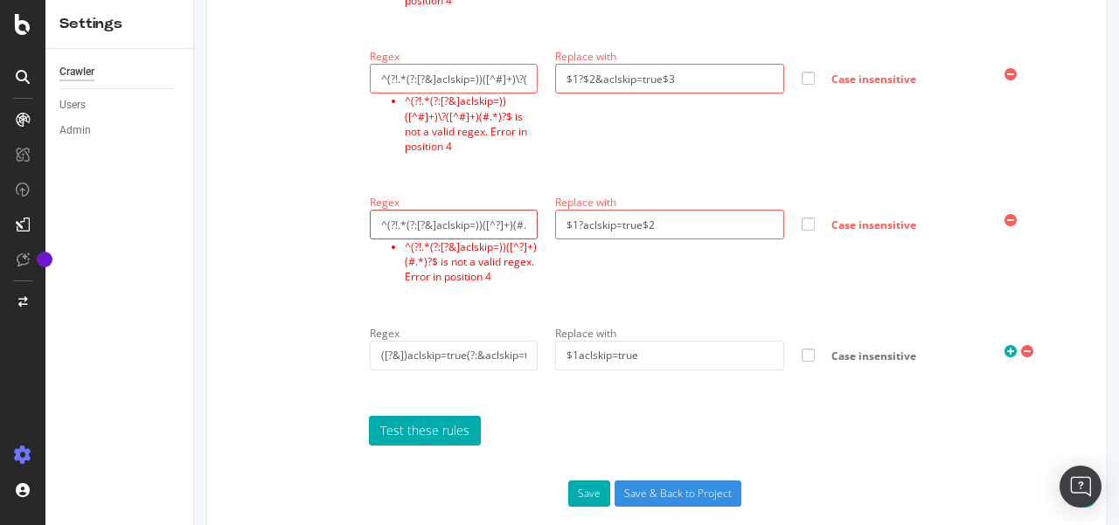
click at [381, 239] on input "^(?!.*(?:[?&]aclskip=))([^?]+)(#.*)?$" at bounding box center [454, 225] width 168 height 30
click at [1004, 228] on icon at bounding box center [1010, 220] width 12 height 15
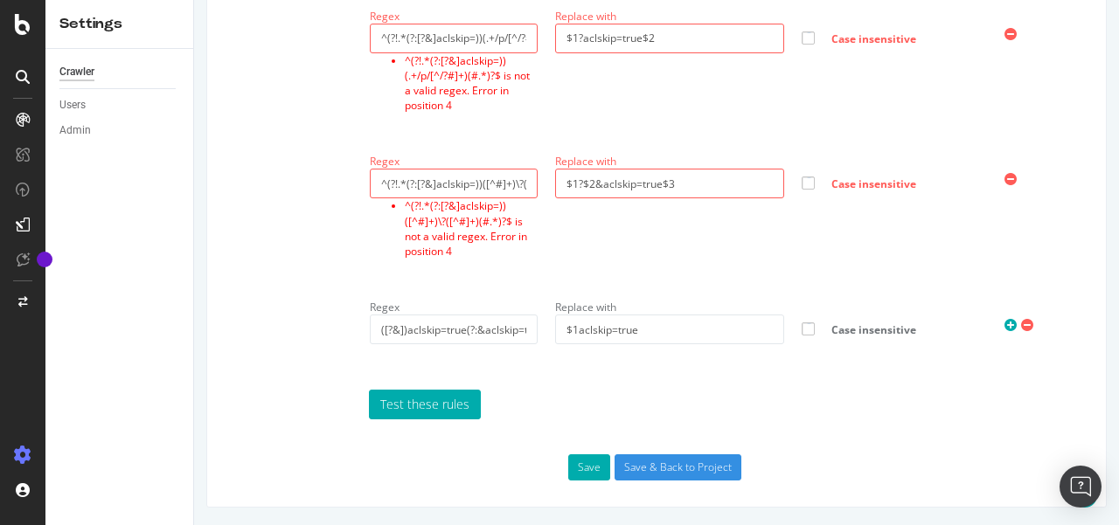
click at [1004, 186] on icon at bounding box center [1010, 179] width 12 height 15
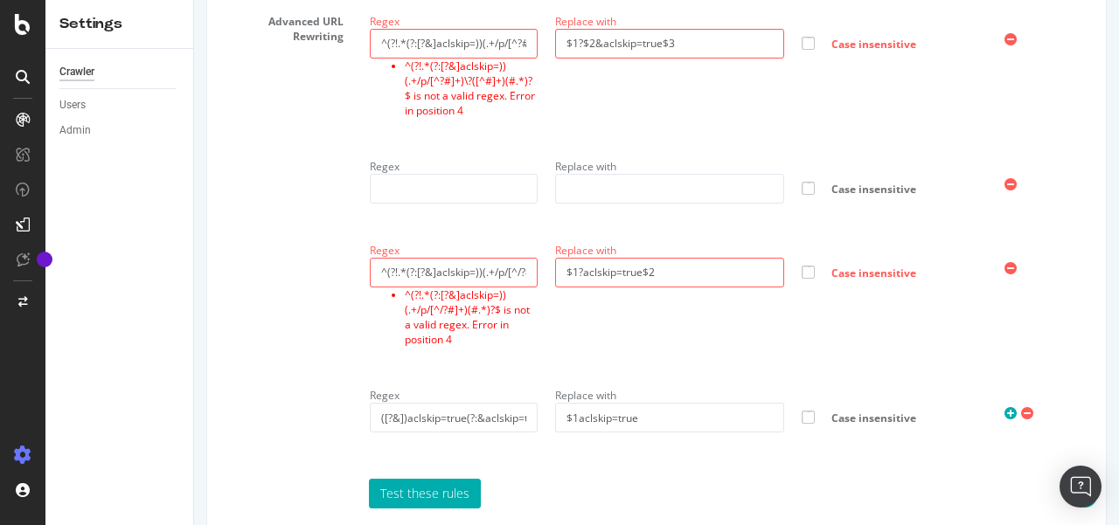
scroll to position [1352, 0]
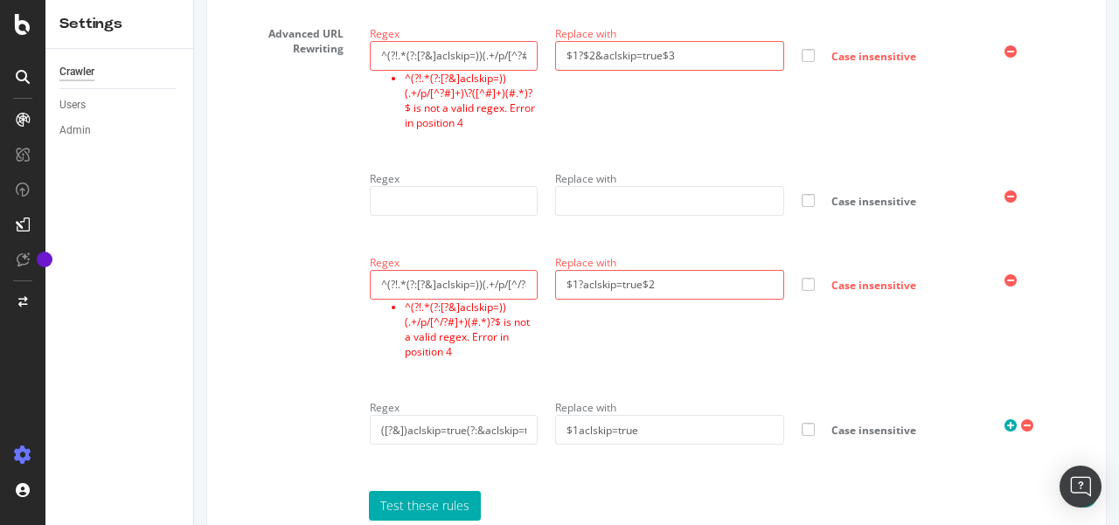
click at [1004, 288] on icon at bounding box center [1010, 281] width 12 height 15
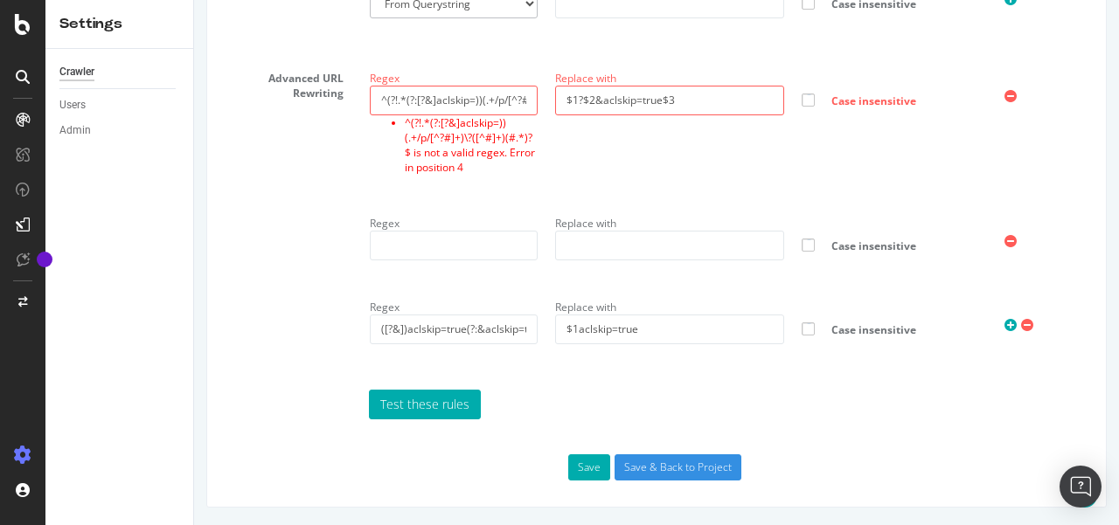
click at [1004, 246] on icon at bounding box center [1010, 241] width 12 height 15
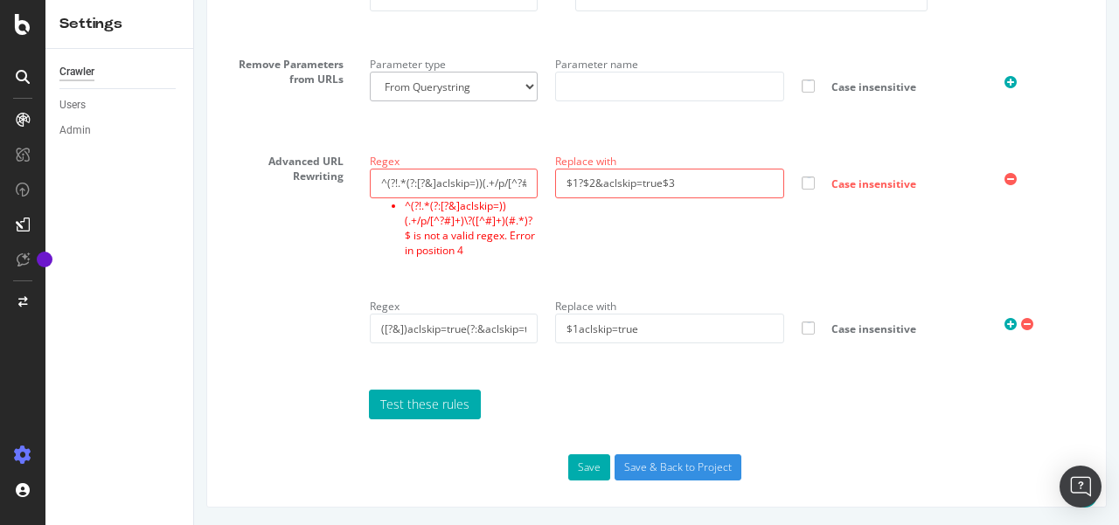
click at [1004, 181] on icon at bounding box center [1010, 179] width 12 height 15
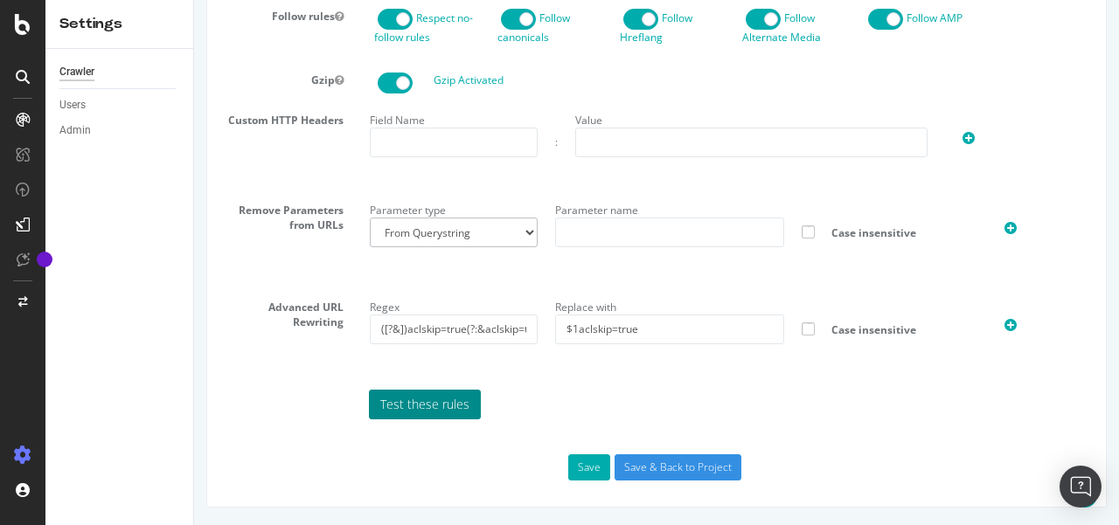
click at [416, 405] on link "Test these rules" at bounding box center [425, 405] width 112 height 30
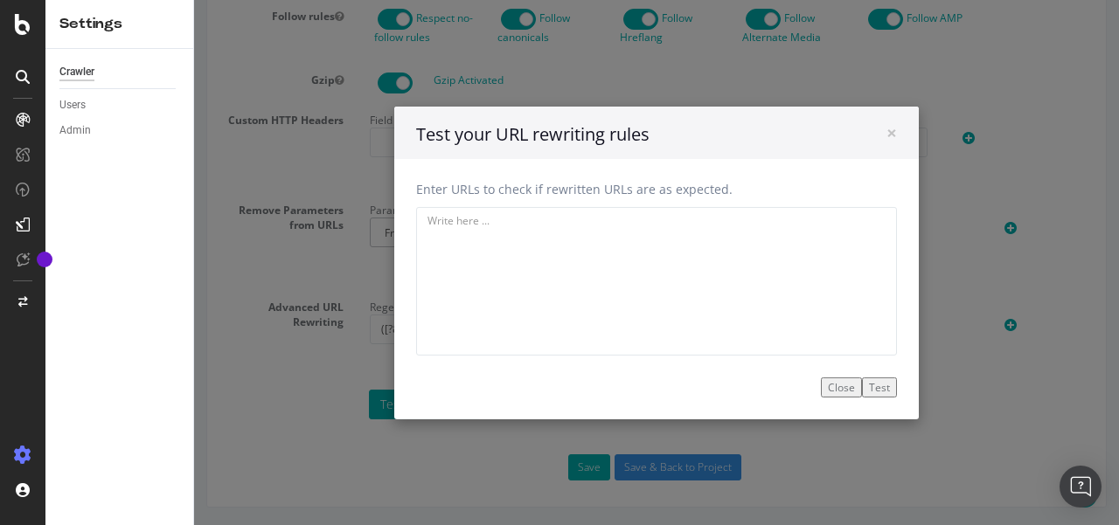
click at [833, 387] on button "Close" at bounding box center [841, 387] width 41 height 20
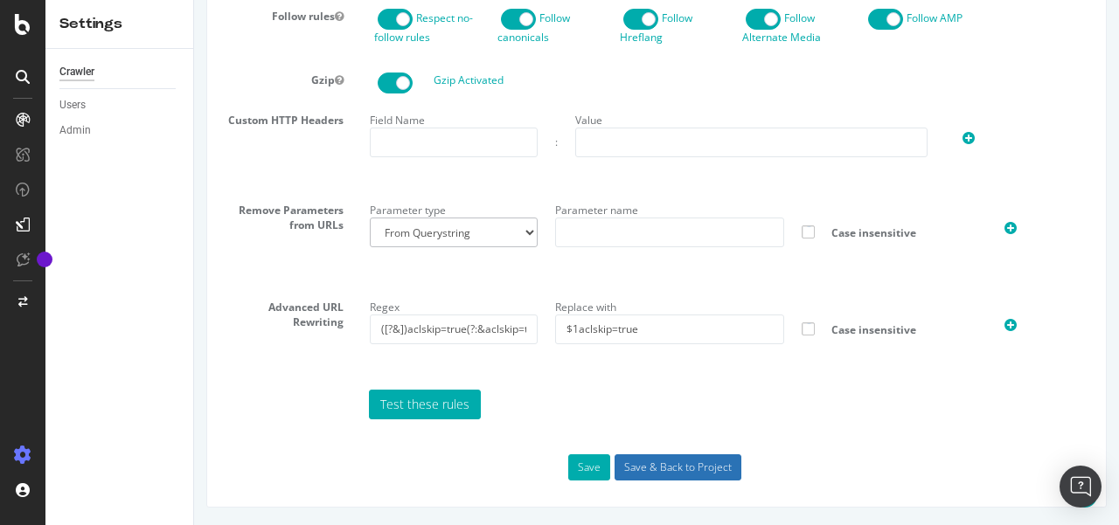
scroll to position [1103, 0]
click at [694, 468] on input "Save & Back to Project" at bounding box center [677, 467] width 127 height 26
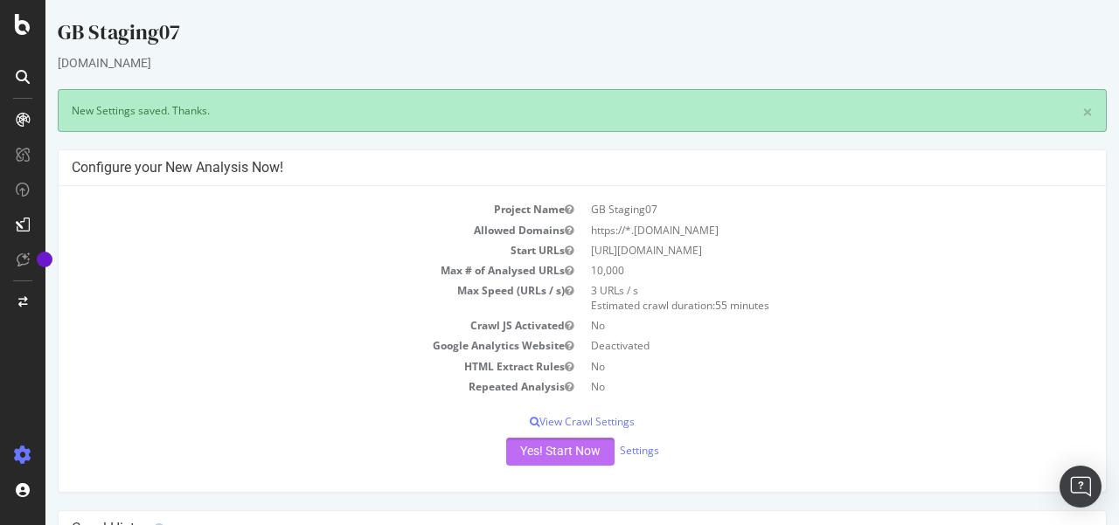
click at [550, 450] on button "Yes! Start Now" at bounding box center [560, 452] width 108 height 28
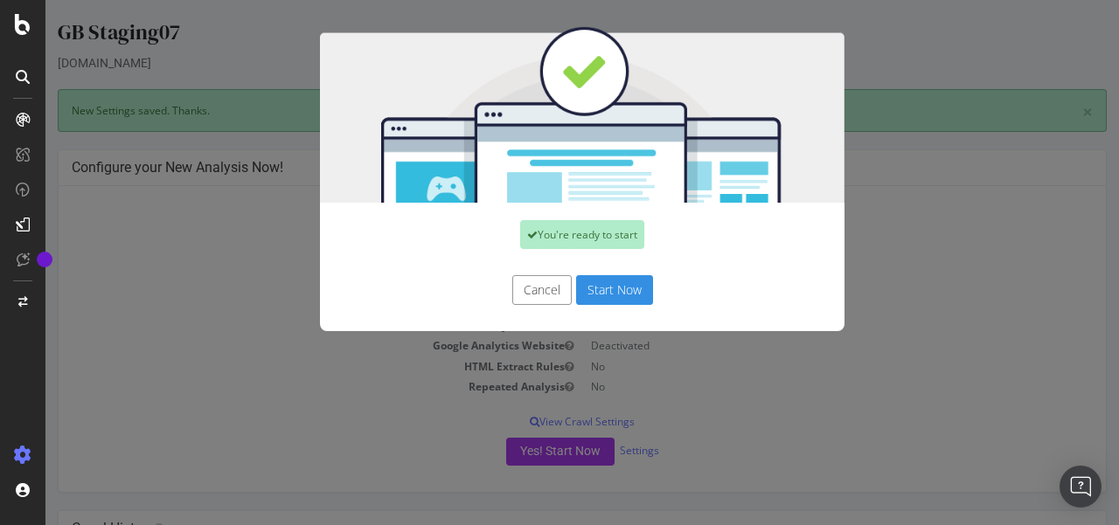
click at [613, 288] on button "Start Now" at bounding box center [614, 290] width 77 height 30
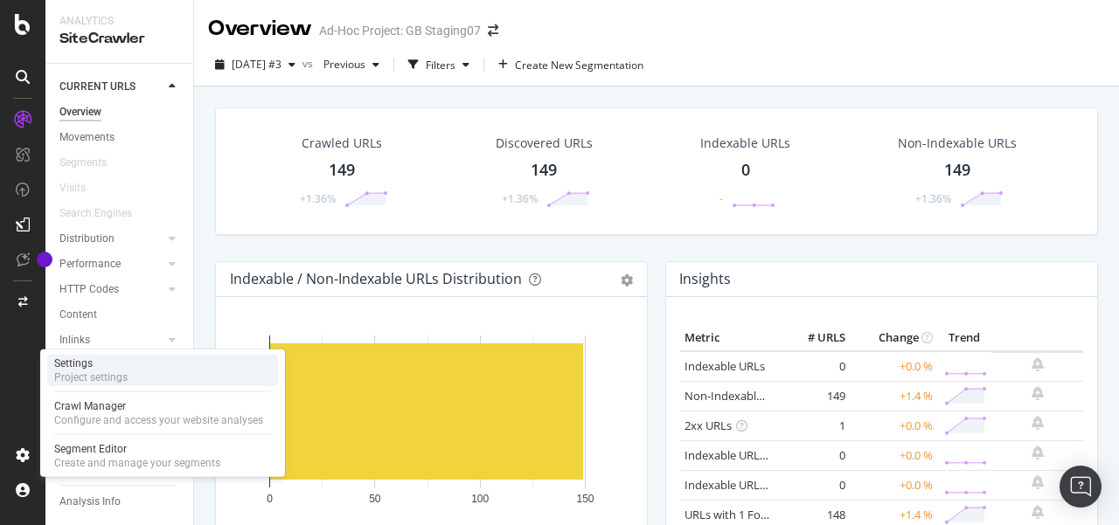
click at [135, 380] on div "Settings Project settings" at bounding box center [162, 370] width 231 height 31
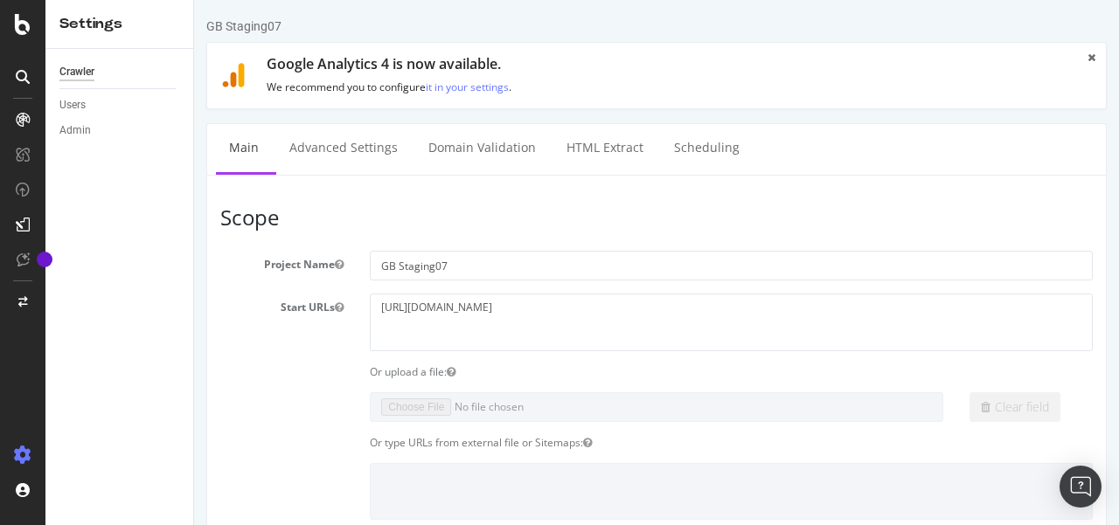
click at [644, 209] on h3 "Scope" at bounding box center [656, 217] width 872 height 23
click at [345, 142] on link "Advanced Settings" at bounding box center [343, 148] width 135 height 48
